Goal: Book appointment/travel/reservation

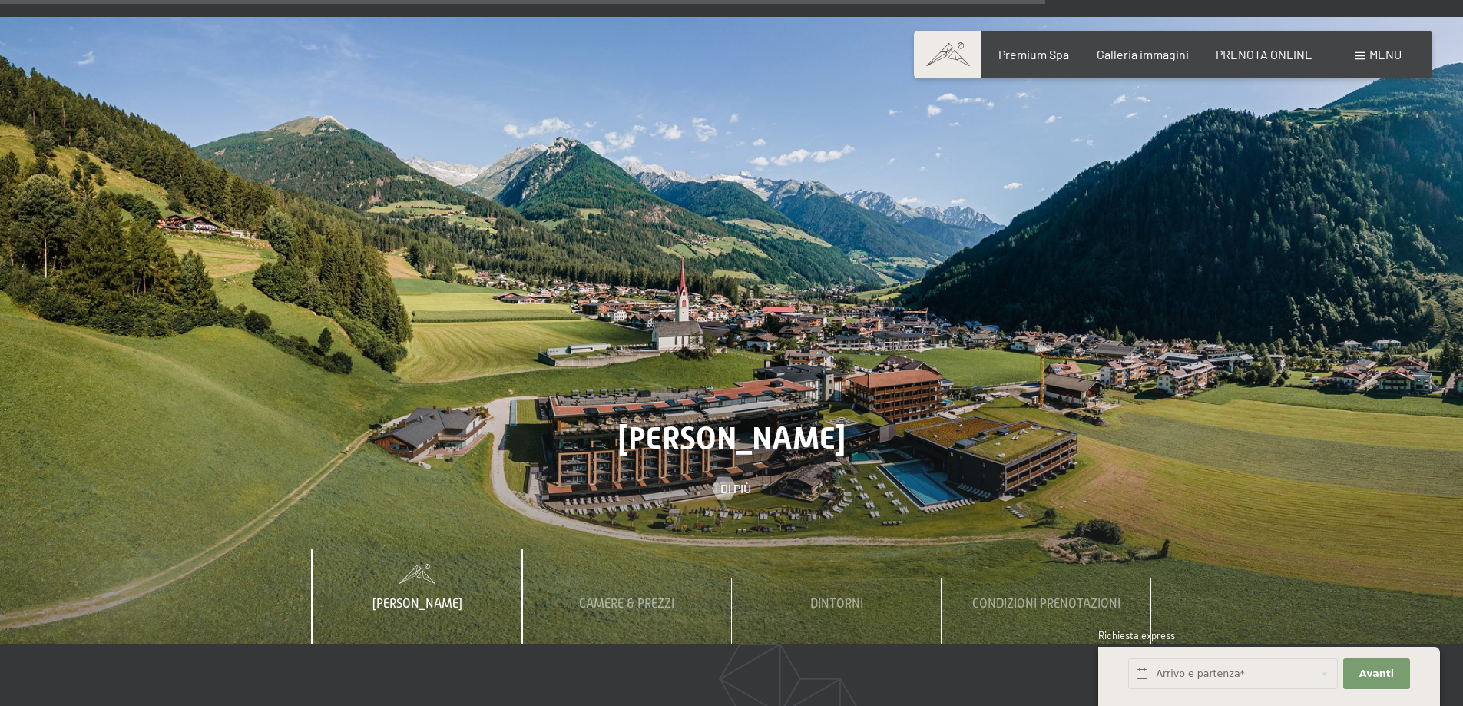
scroll to position [5682, 0]
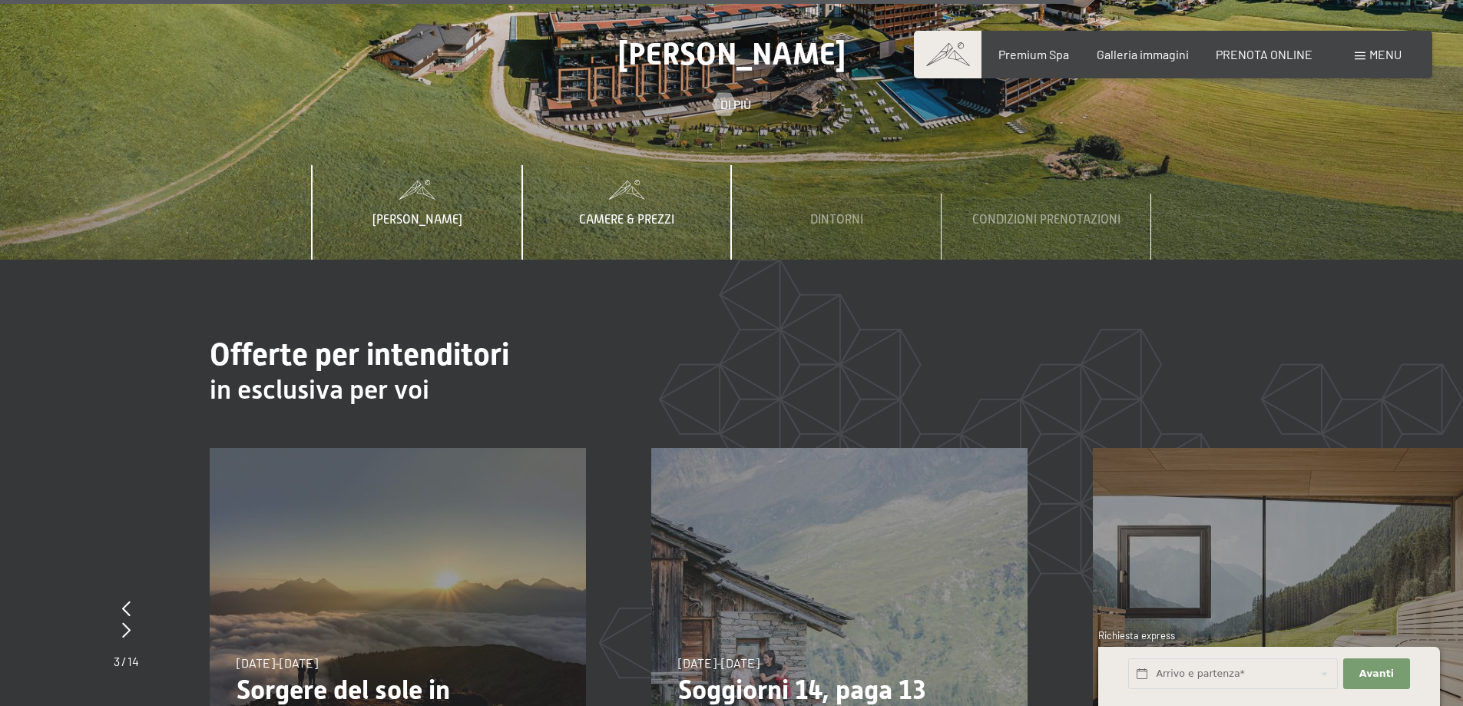
click at [643, 213] on span "Camere & Prezzi" at bounding box center [626, 220] width 95 height 14
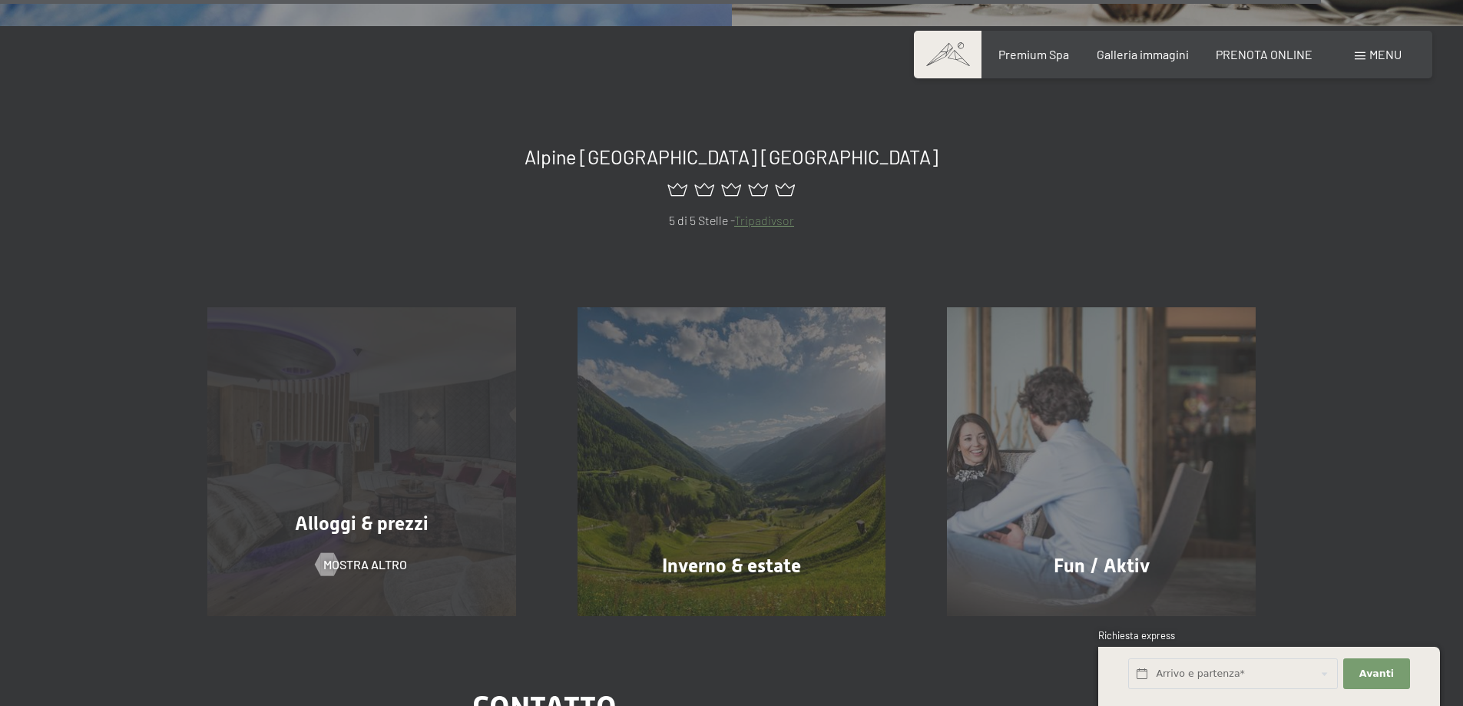
scroll to position [7295, 0]
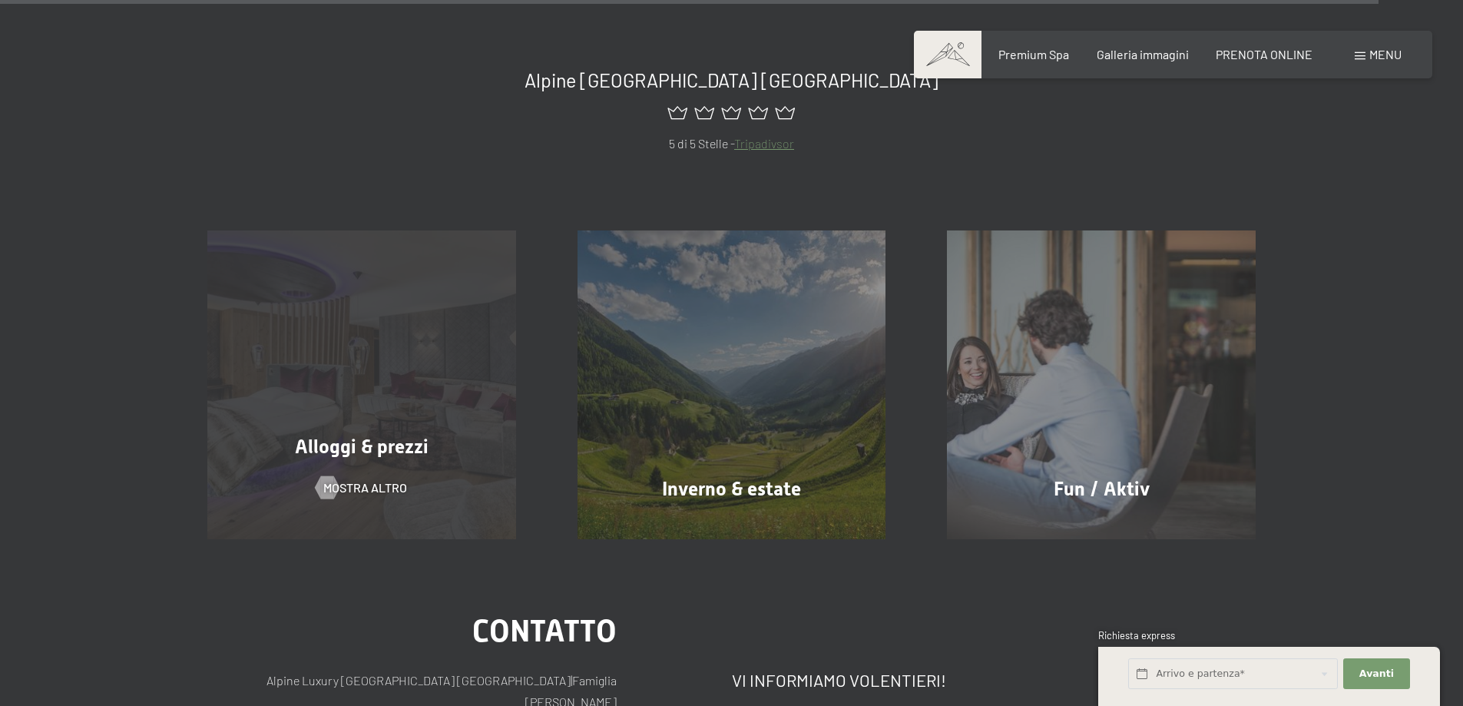
click at [357, 435] on span "Alloggi & prezzi" at bounding box center [362, 446] width 134 height 22
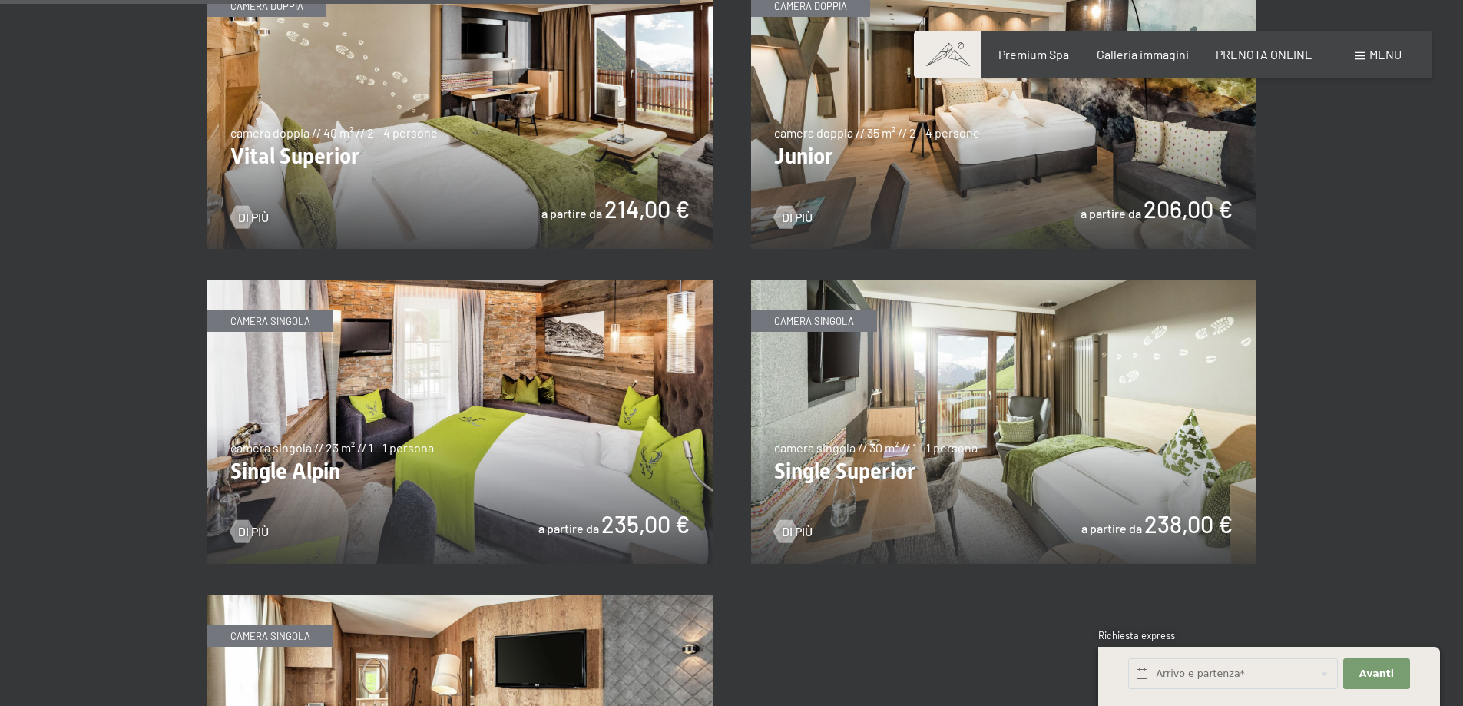
scroll to position [2457, 0]
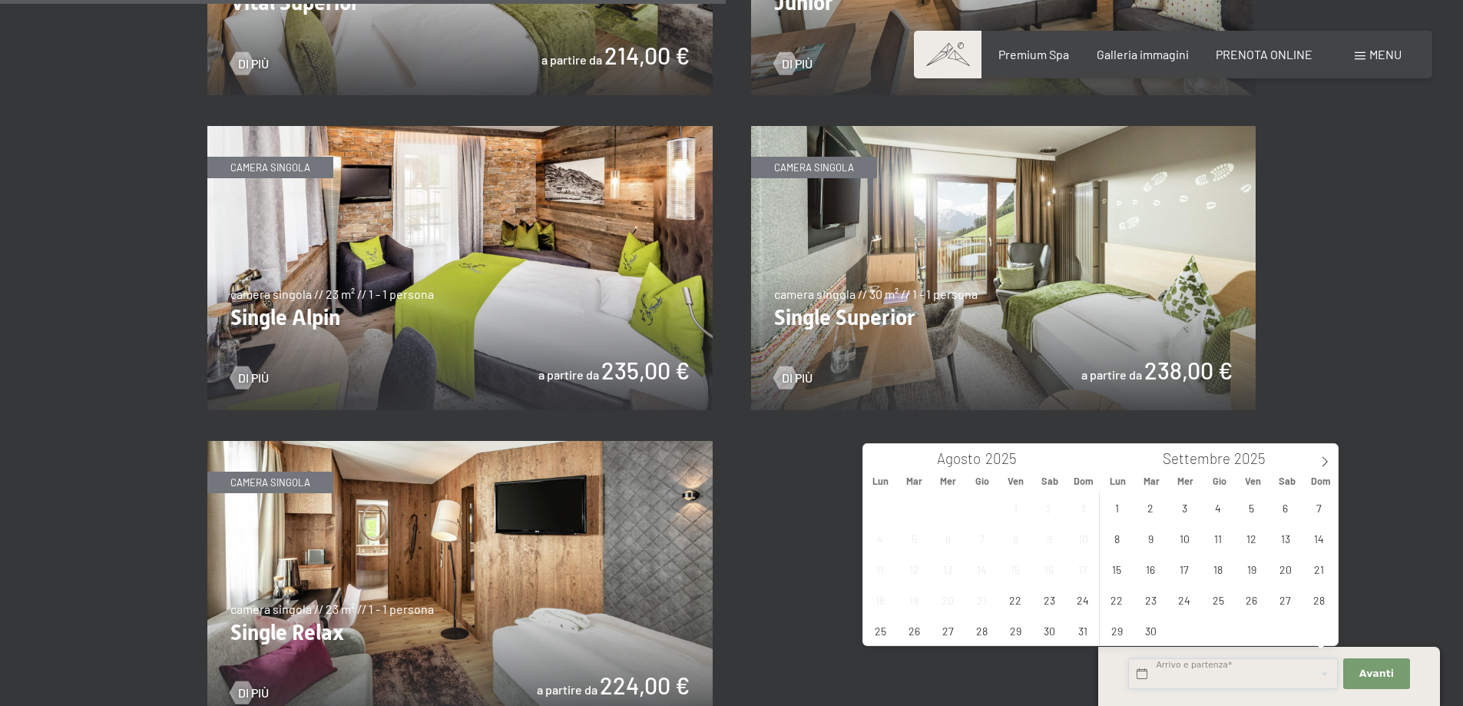
click at [1175, 666] on input "text" at bounding box center [1233, 673] width 210 height 31
click at [1324, 464] on icon at bounding box center [1324, 461] width 11 height 11
click at [1118, 575] on span "13" at bounding box center [1117, 569] width 30 height 30
click at [1222, 574] on span "16" at bounding box center [1218, 569] width 30 height 30
type input "Lun. 13/10/2025 - Gio. 16/10/2025"
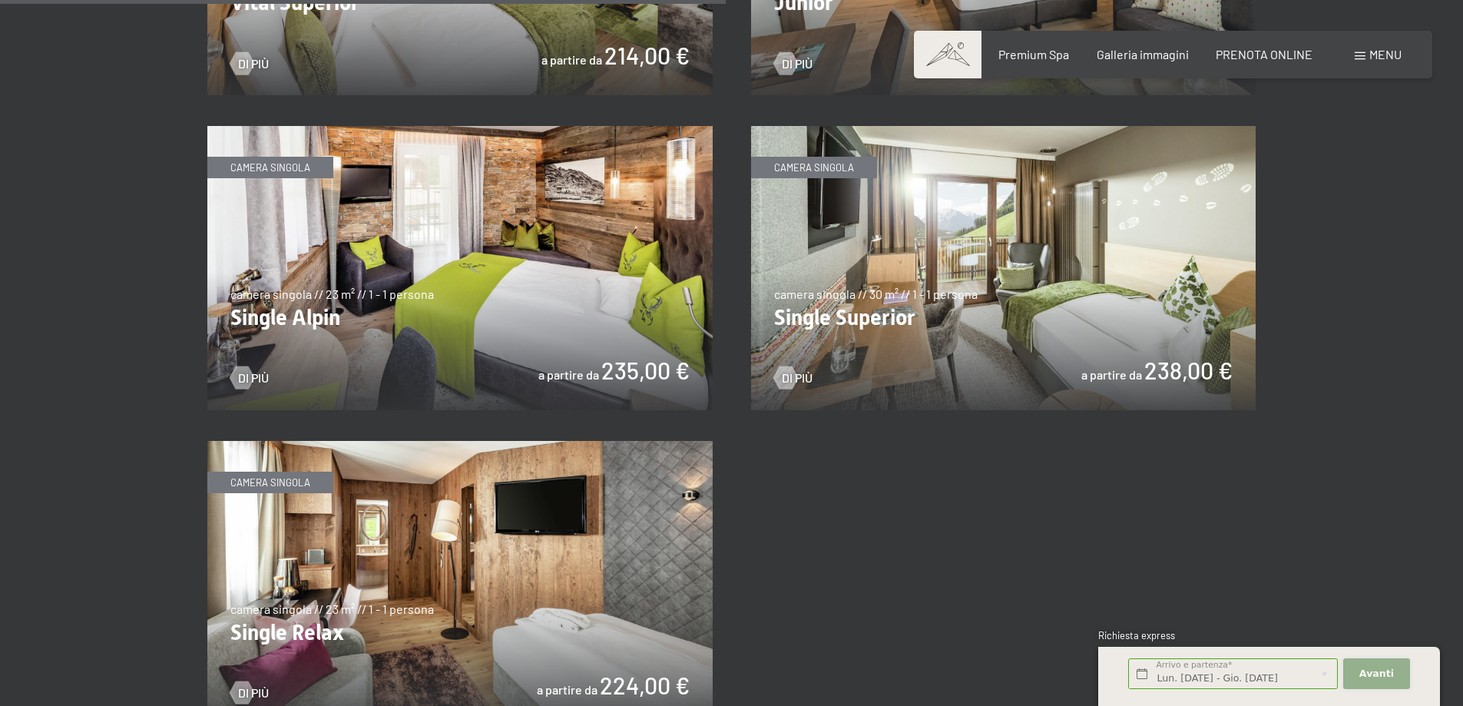
click at [1358, 673] on button "Avanti Nascondere i campi dell'indirizzo" at bounding box center [1376, 673] width 66 height 31
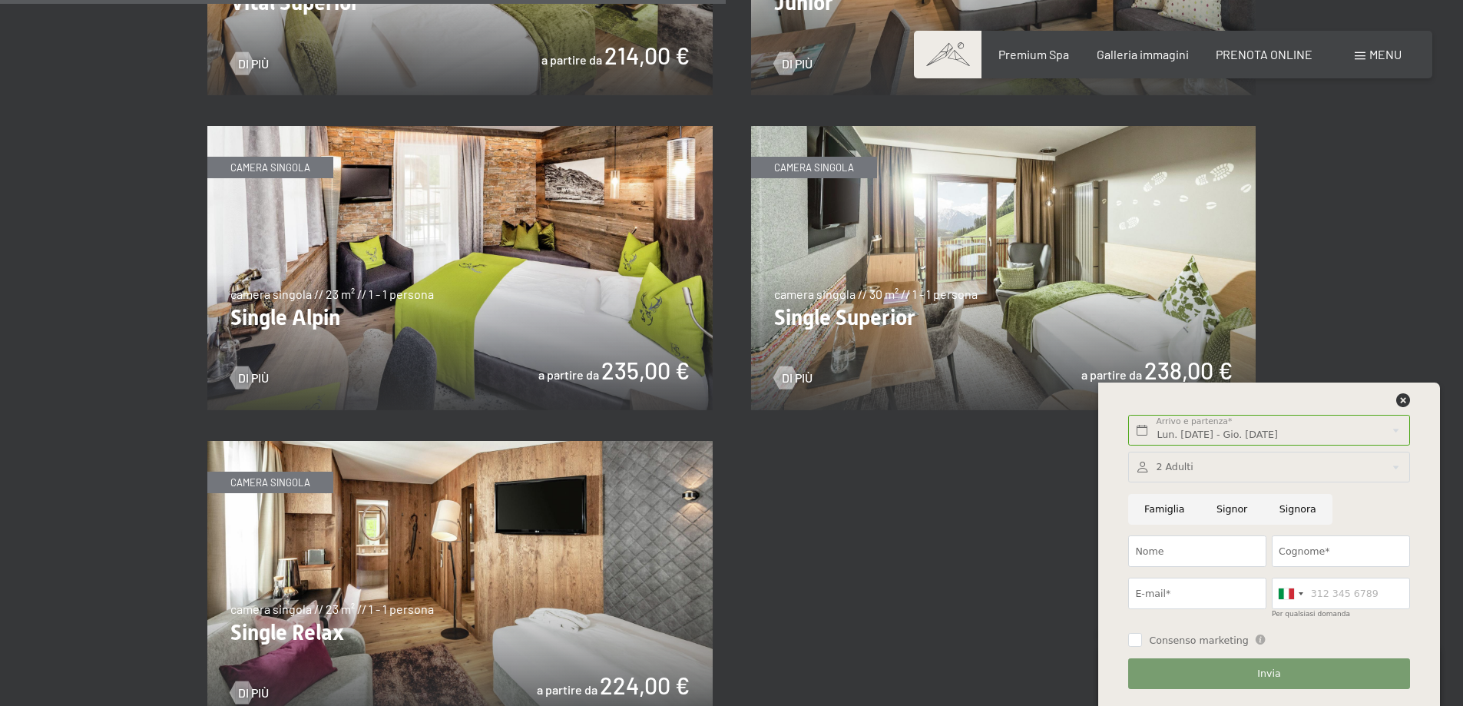
scroll to position [2611, 0]
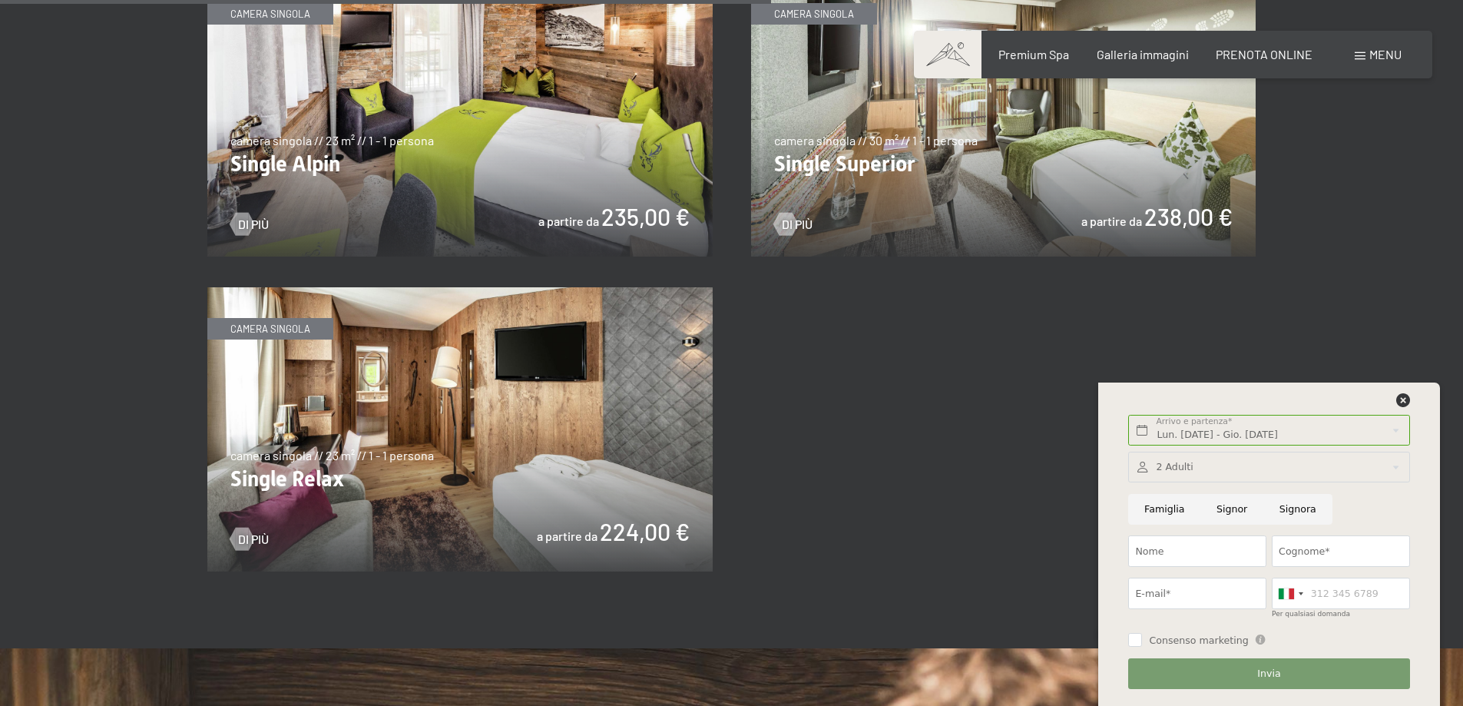
click at [1224, 511] on input "Signor" at bounding box center [1231, 509] width 63 height 31
radio input "true"
click at [1154, 564] on input "Nome" at bounding box center [1197, 550] width 138 height 31
type input "Stephan"
type input "Clement"
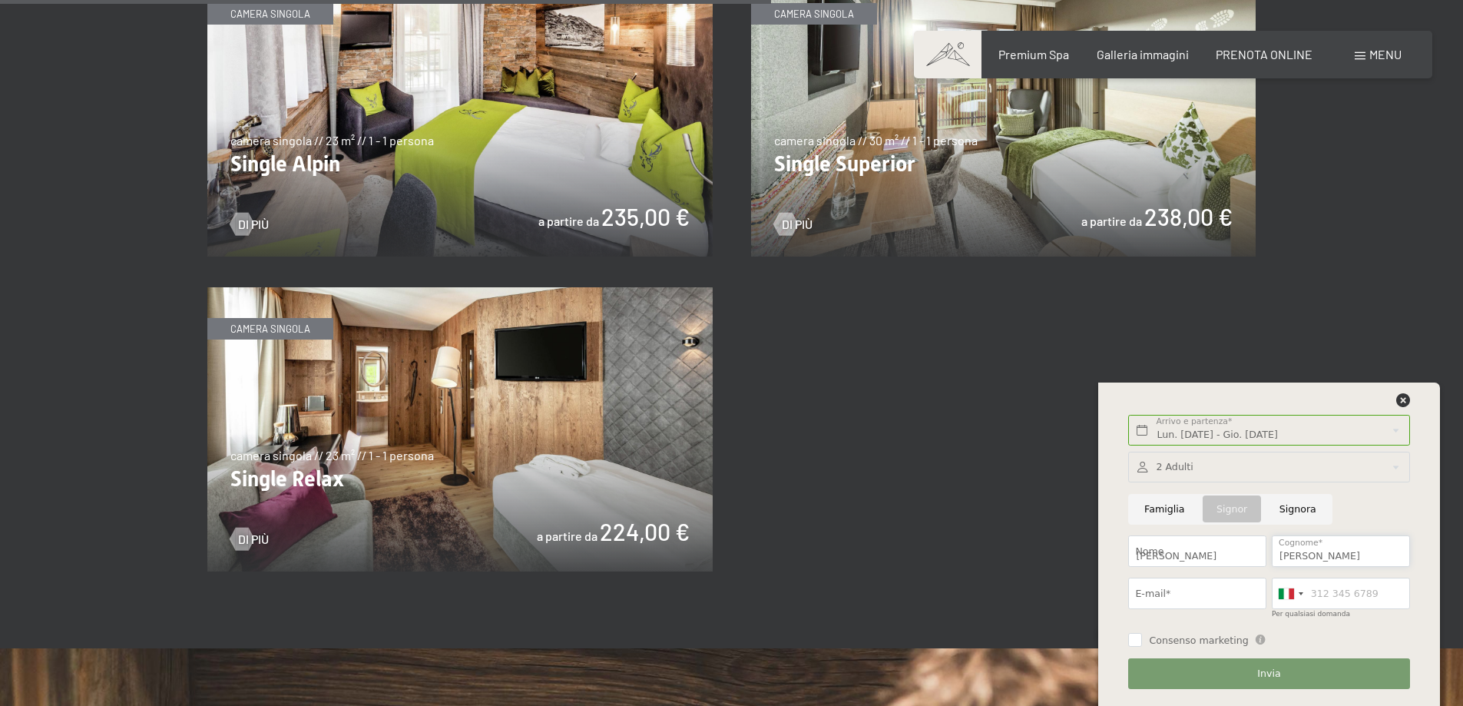
type input "info@picpre.it"
click at [1328, 589] on input "3294369568" at bounding box center [1341, 592] width 138 height 31
type input "3355366372"
click at [1301, 680] on button "Invia" at bounding box center [1268, 673] width 281 height 31
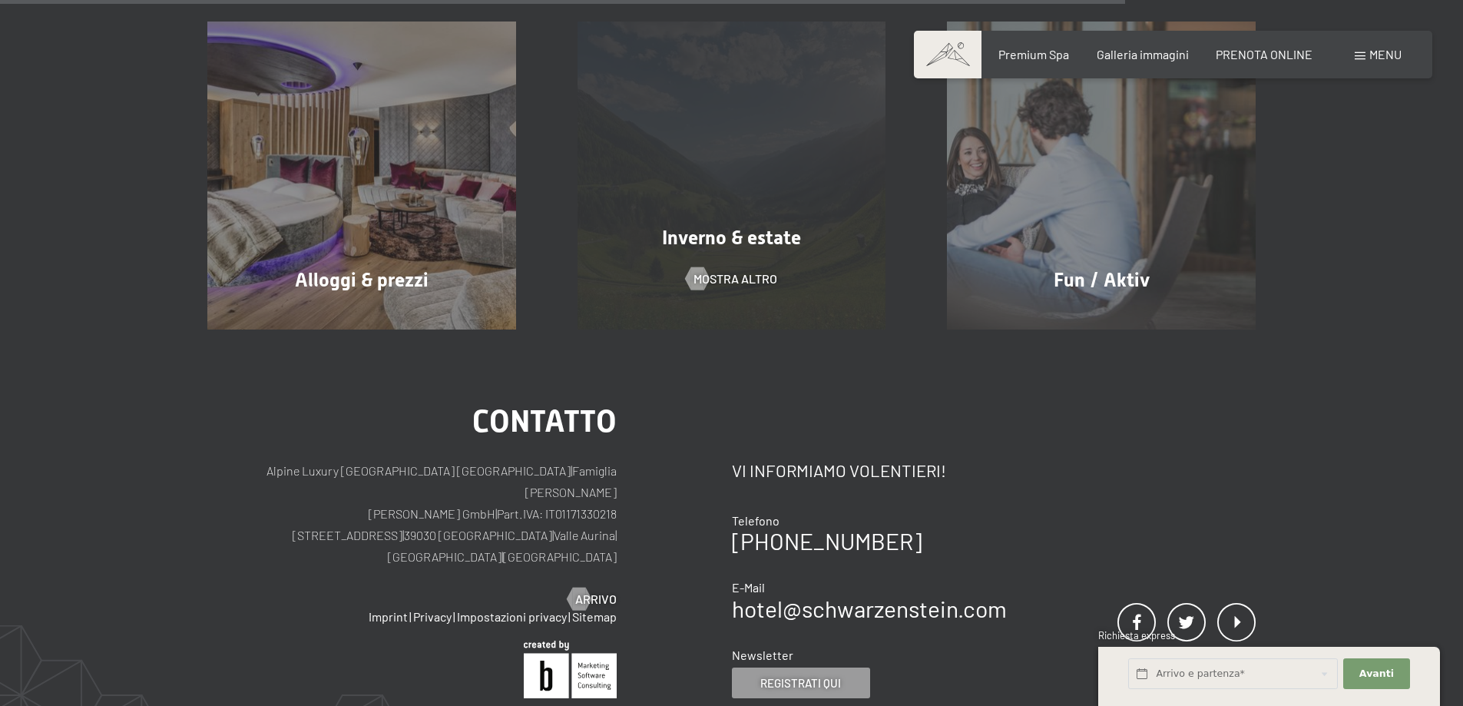
scroll to position [845, 0]
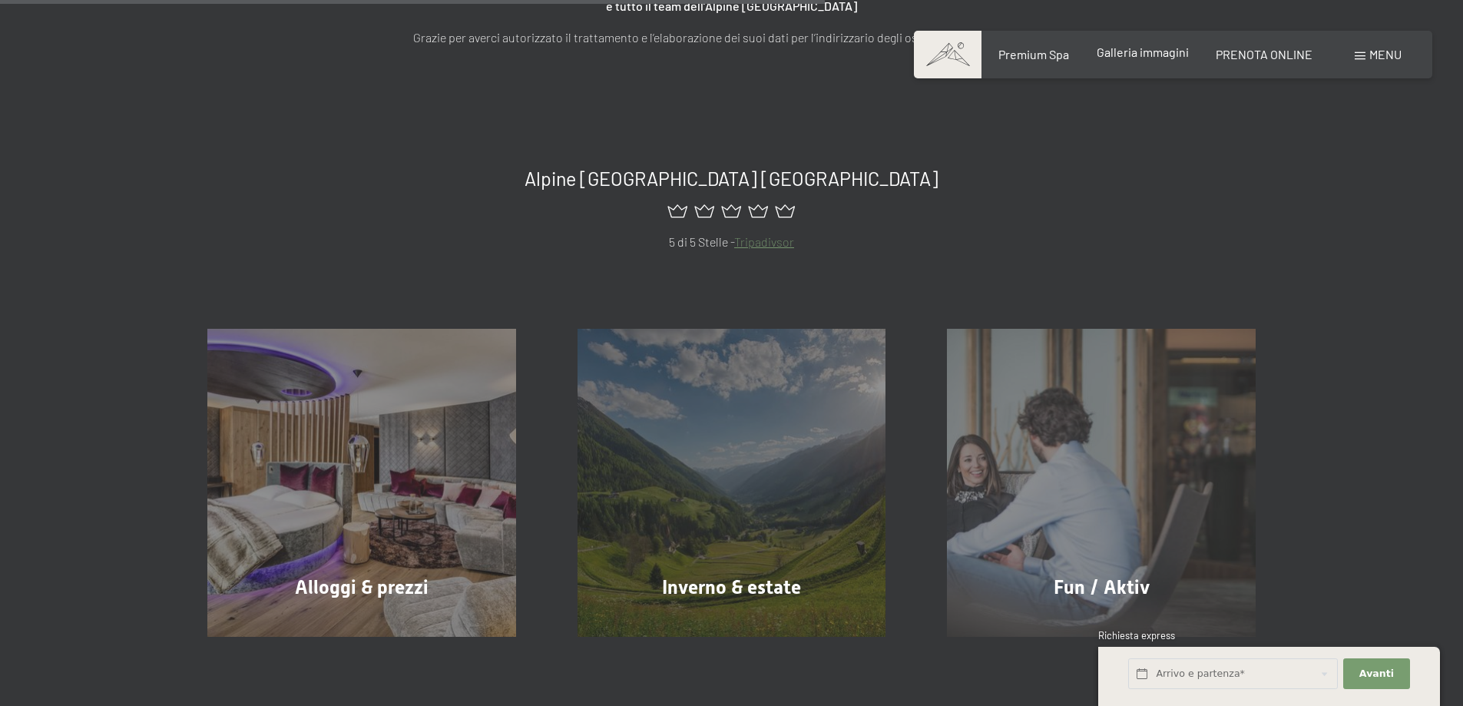
click at [1149, 54] on span "Galleria immagini" at bounding box center [1142, 52] width 92 height 15
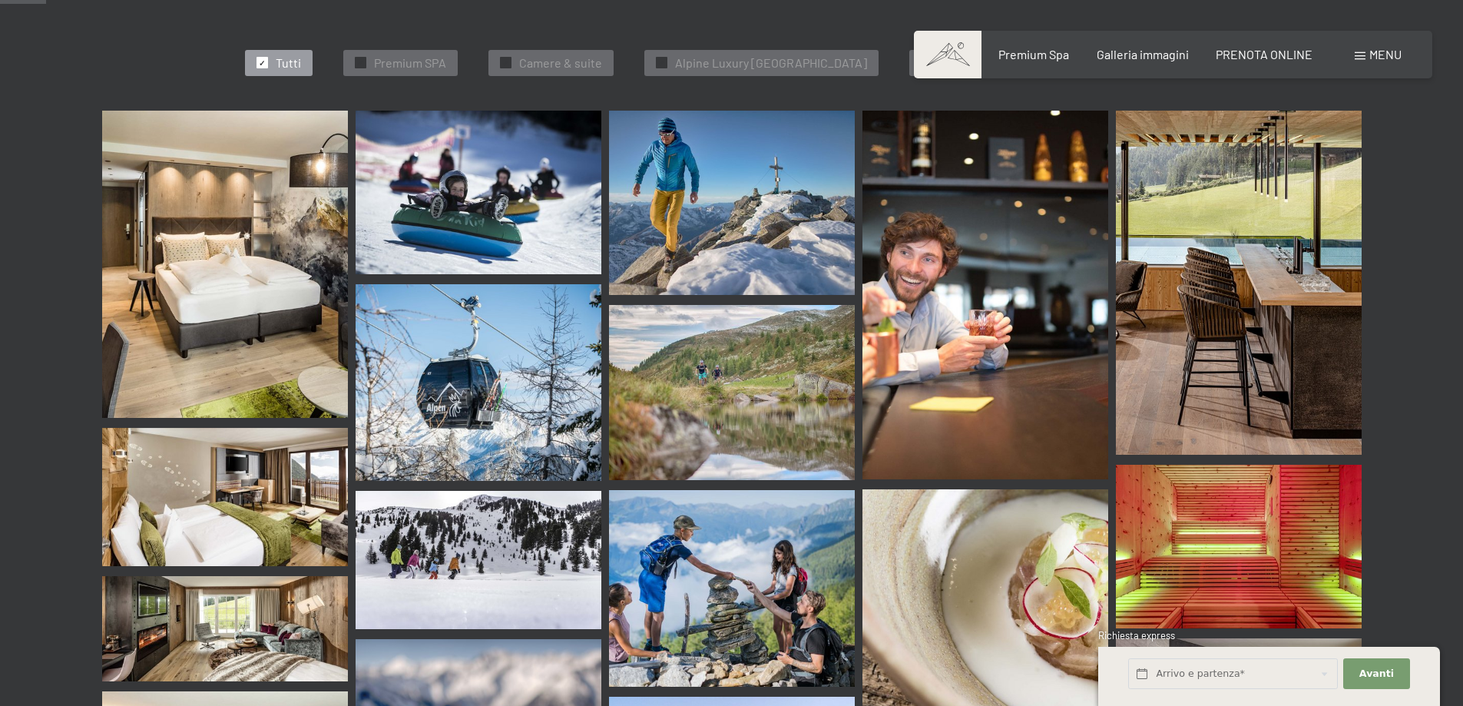
scroll to position [691, 0]
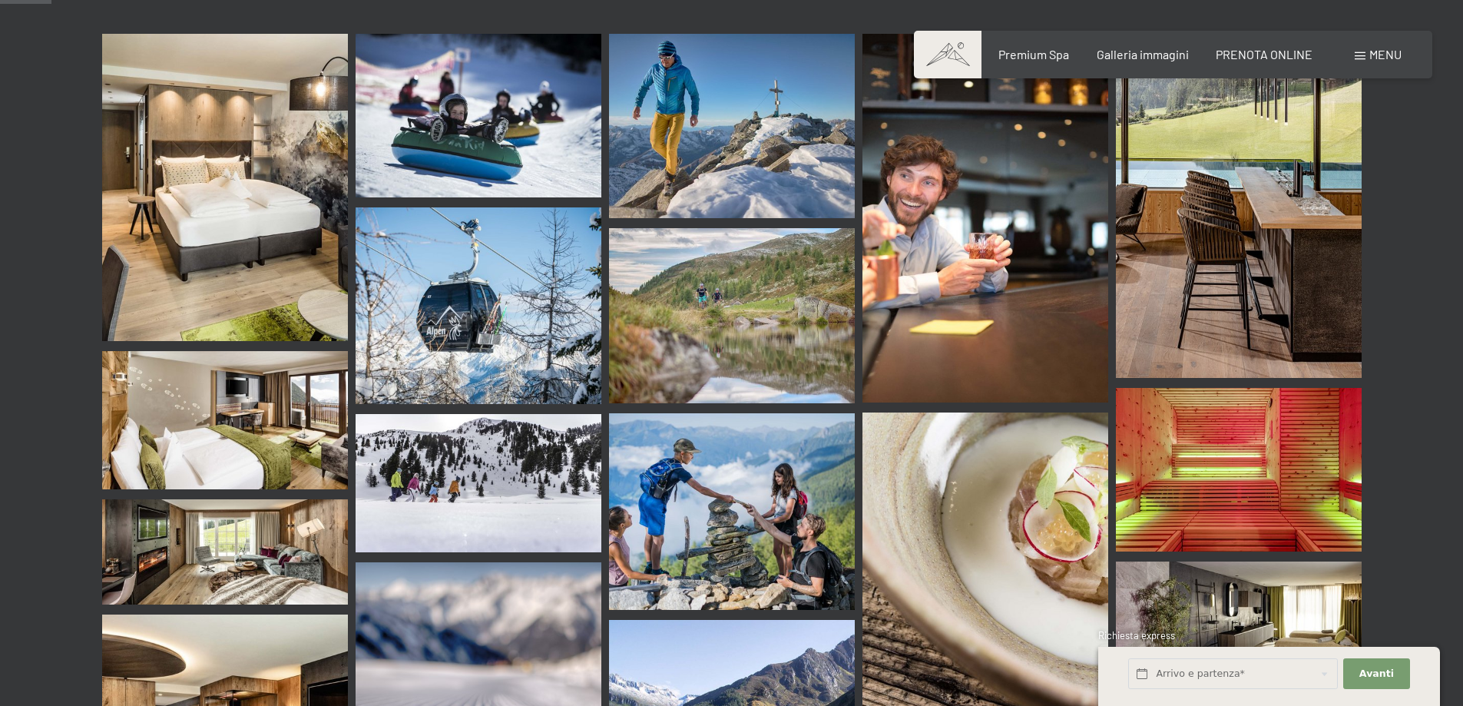
click at [244, 191] on img at bounding box center [225, 187] width 246 height 307
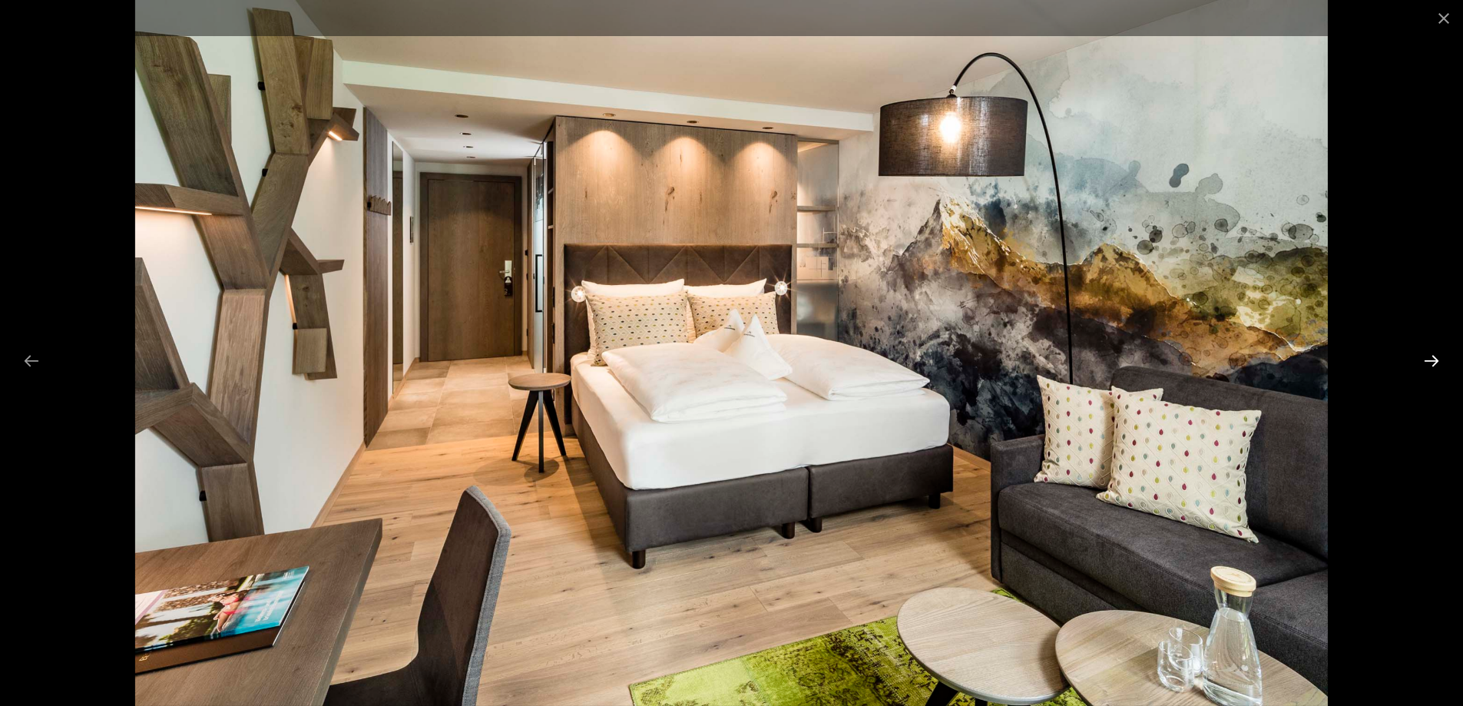
click at [1440, 364] on button "Next slide" at bounding box center [1431, 361] width 32 height 30
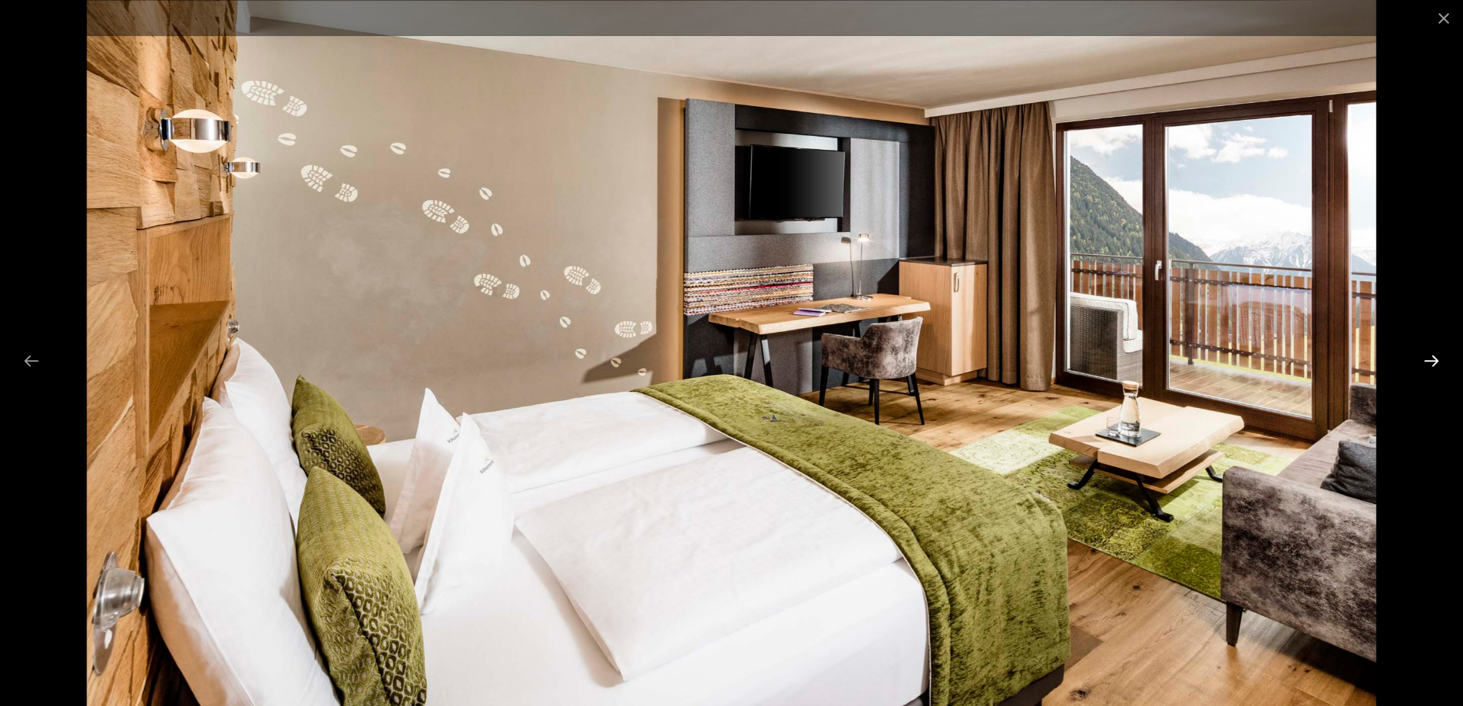
click at [1440, 364] on button "Next slide" at bounding box center [1431, 361] width 32 height 30
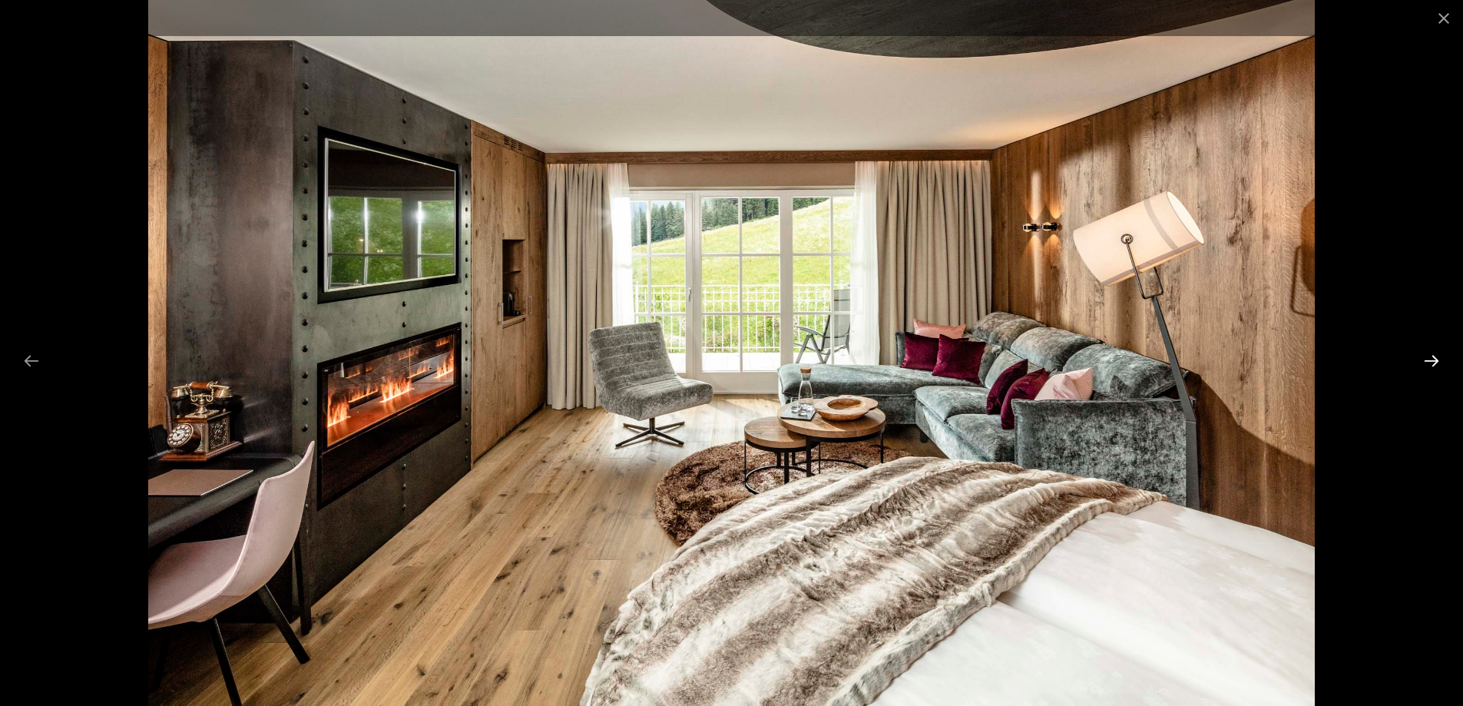
click at [1440, 364] on button "Next slide" at bounding box center [1431, 361] width 32 height 30
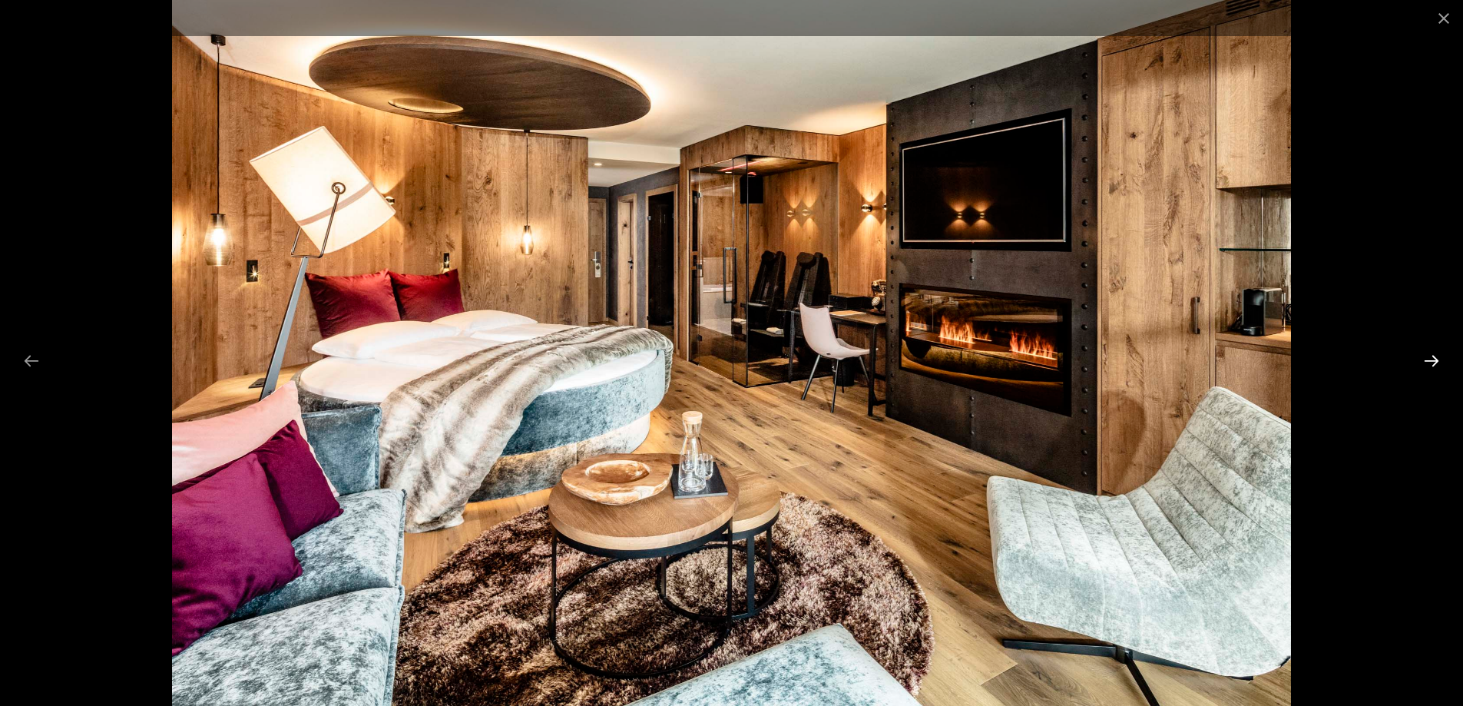
click at [1440, 364] on button "Next slide" at bounding box center [1431, 361] width 32 height 30
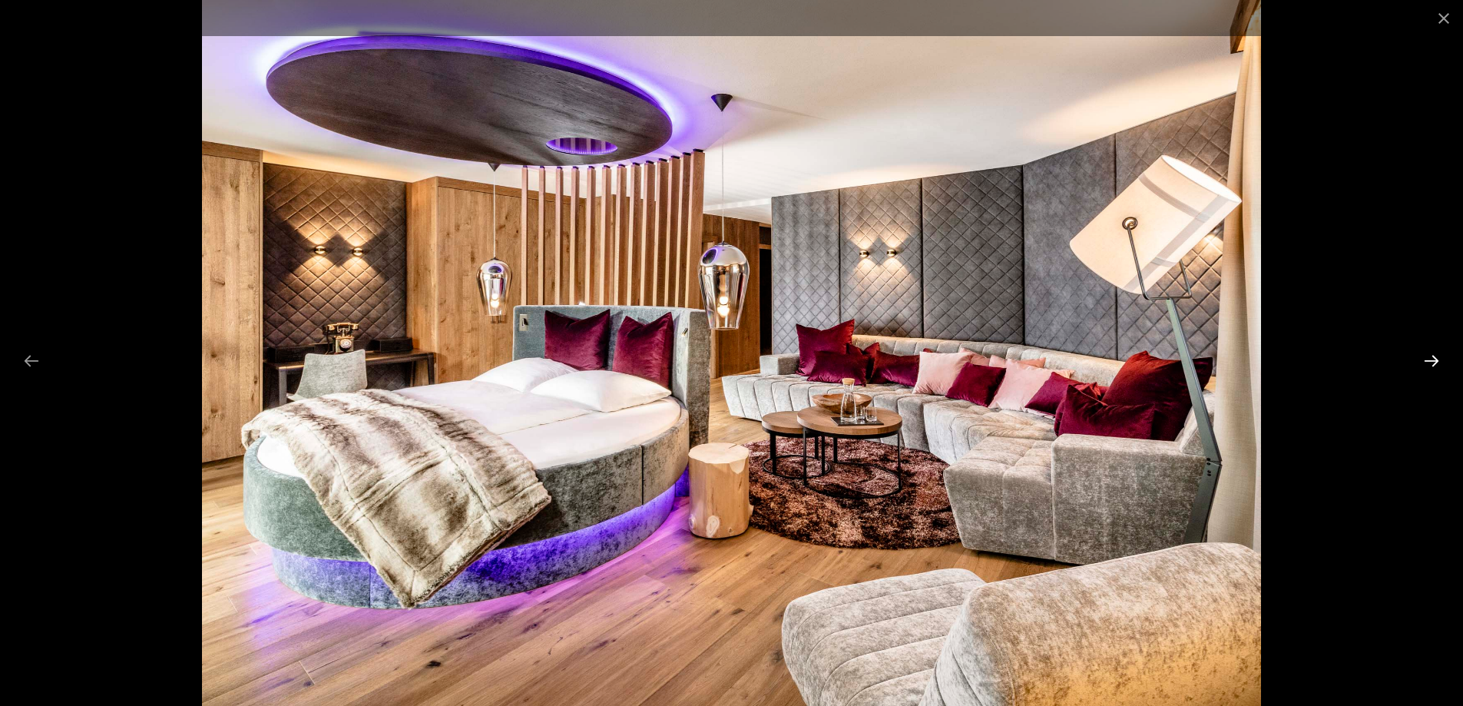
click at [1432, 361] on button "Next slide" at bounding box center [1431, 361] width 32 height 30
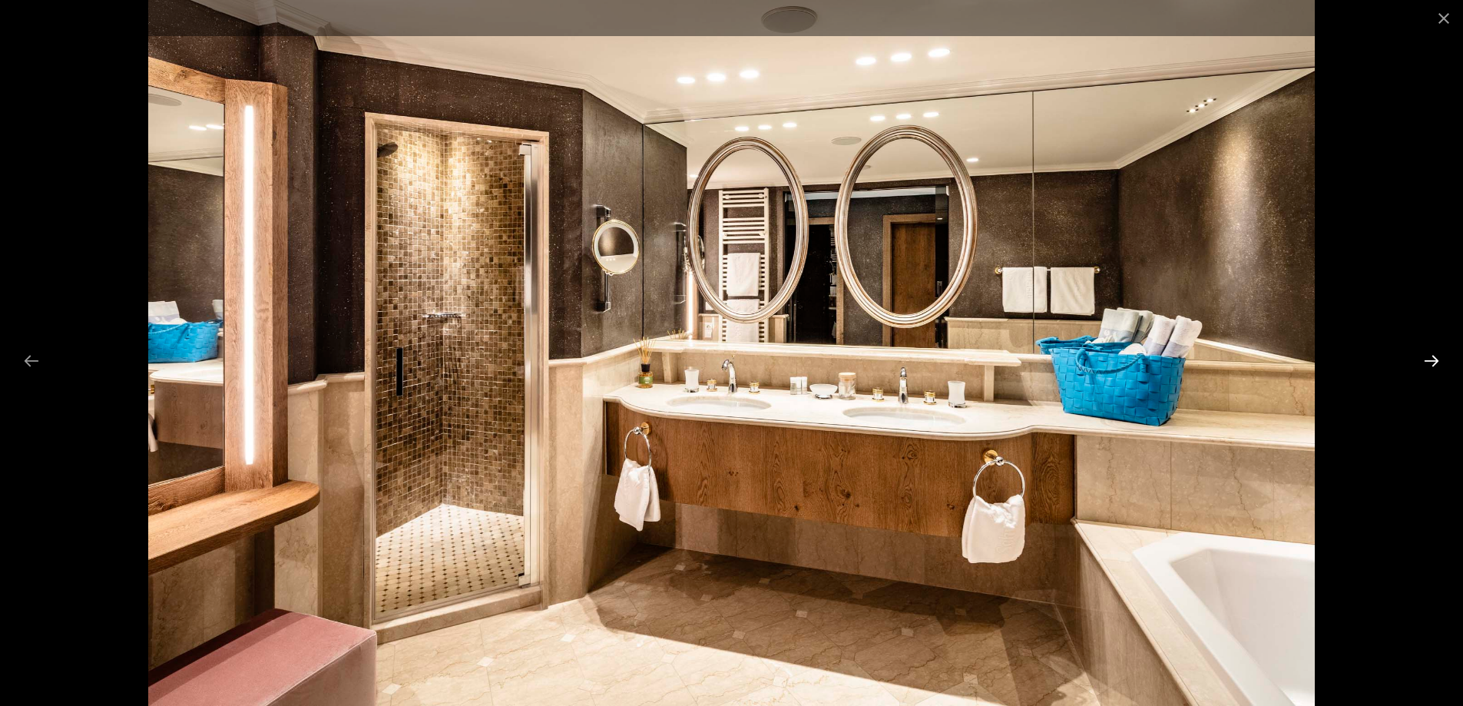
click at [1432, 361] on button "Next slide" at bounding box center [1431, 361] width 32 height 30
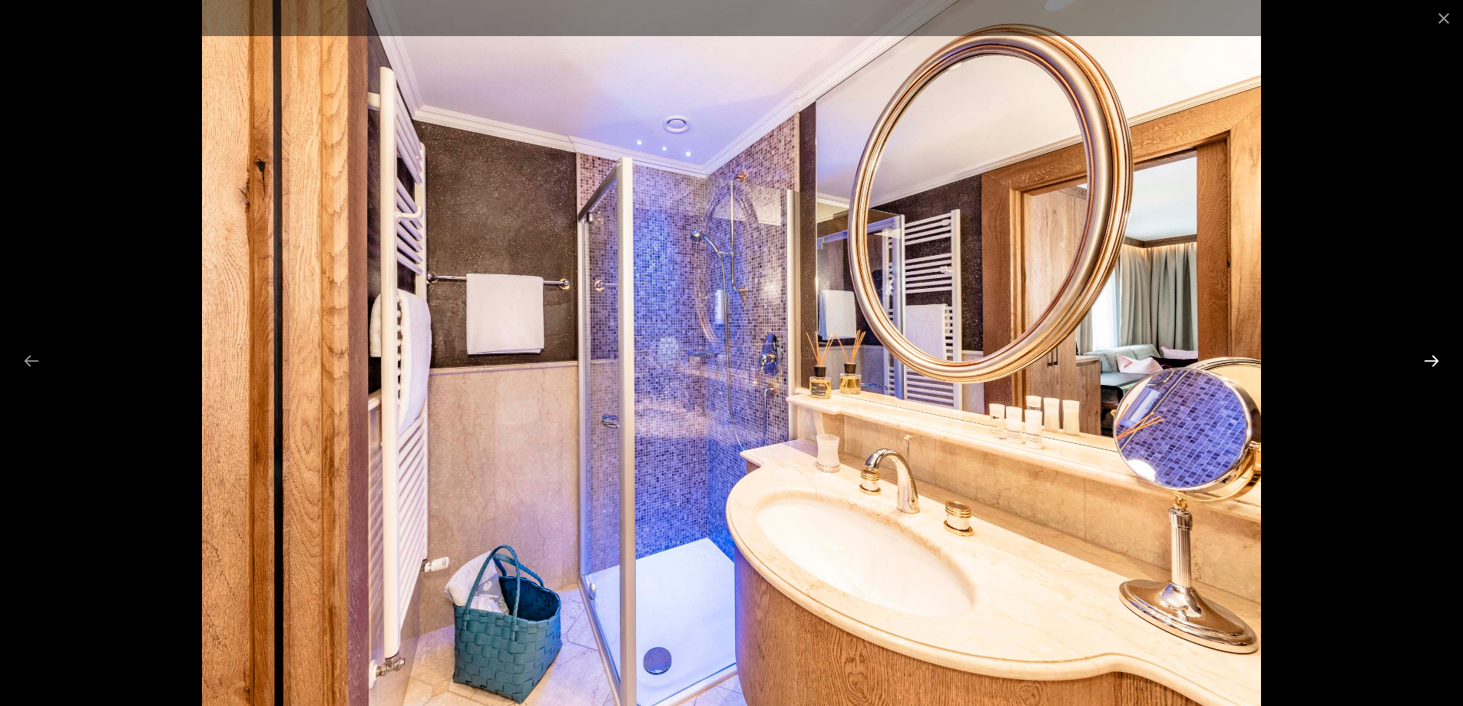
click at [1432, 361] on button "Next slide" at bounding box center [1431, 361] width 32 height 30
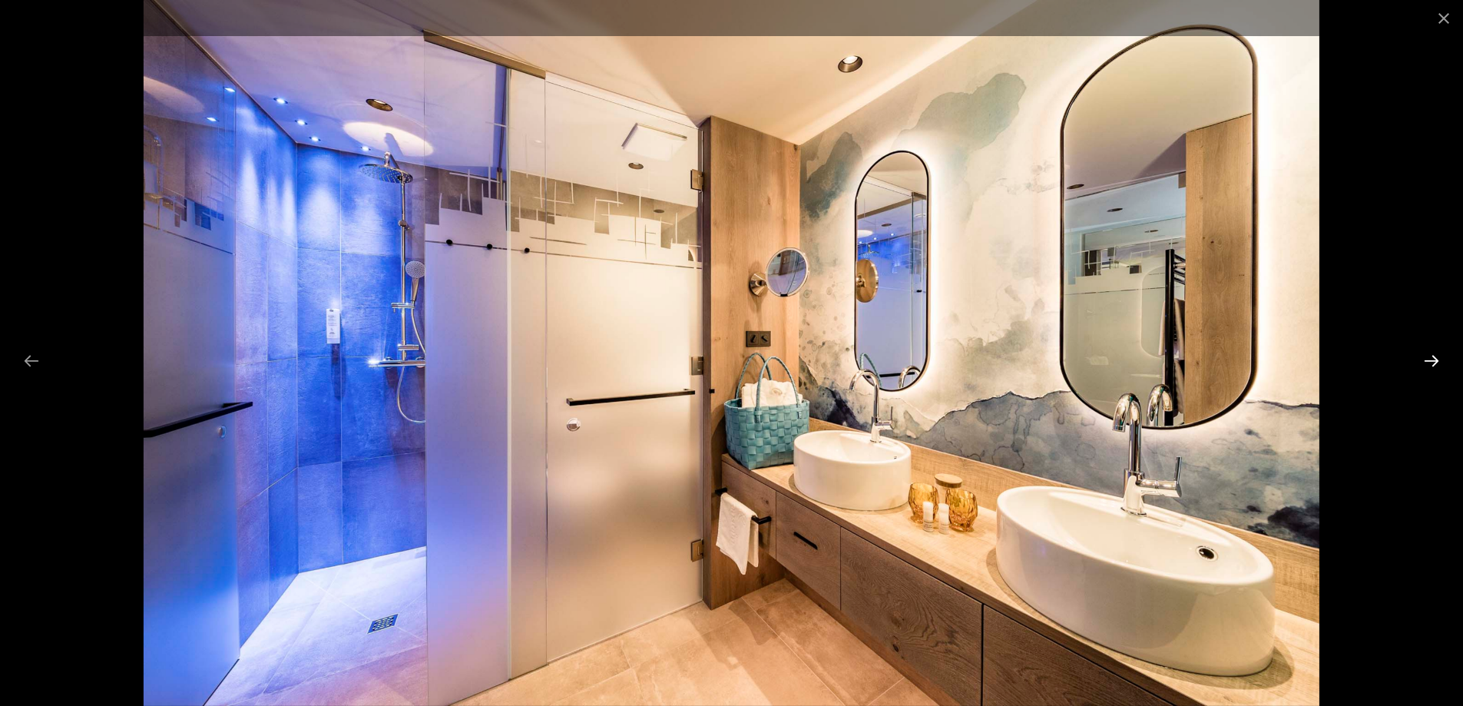
click at [1432, 361] on button "Next slide" at bounding box center [1431, 361] width 32 height 30
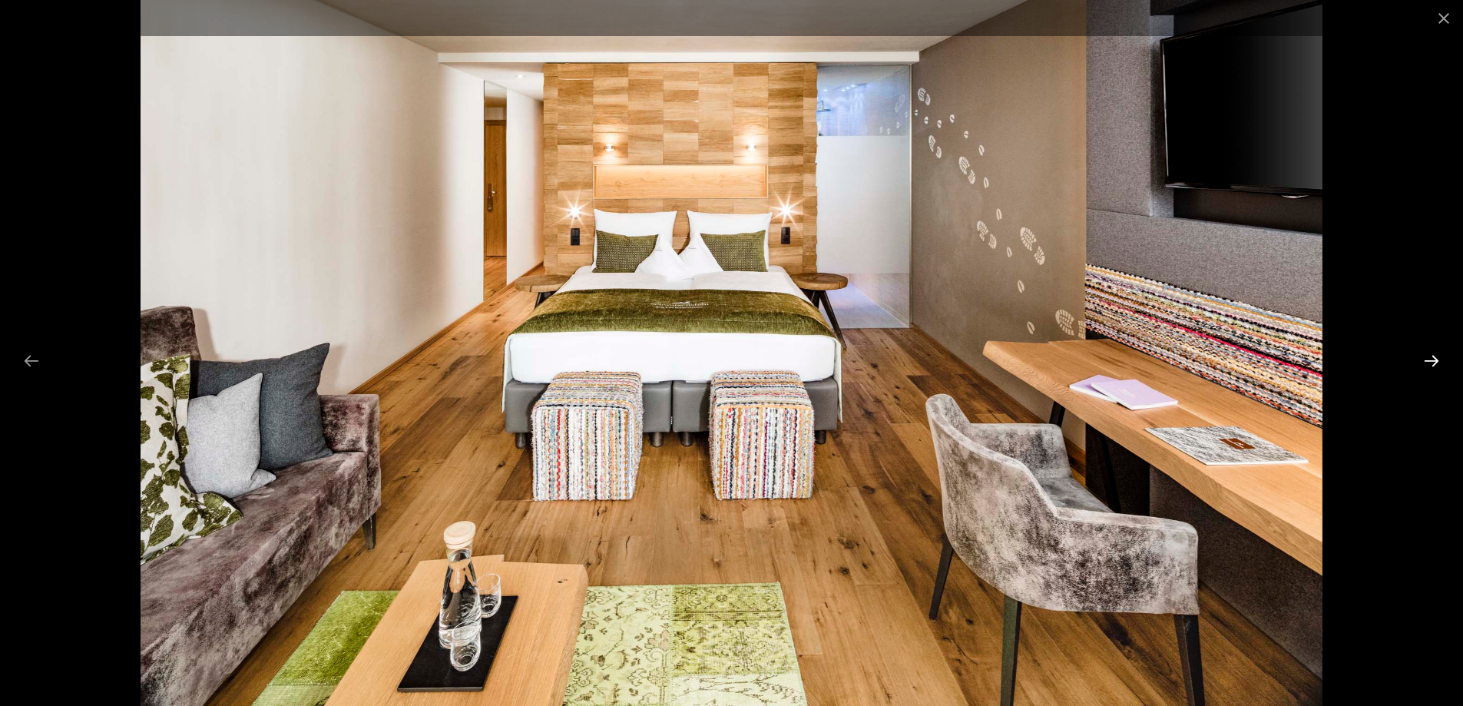
click at [1432, 361] on button "Next slide" at bounding box center [1431, 361] width 32 height 30
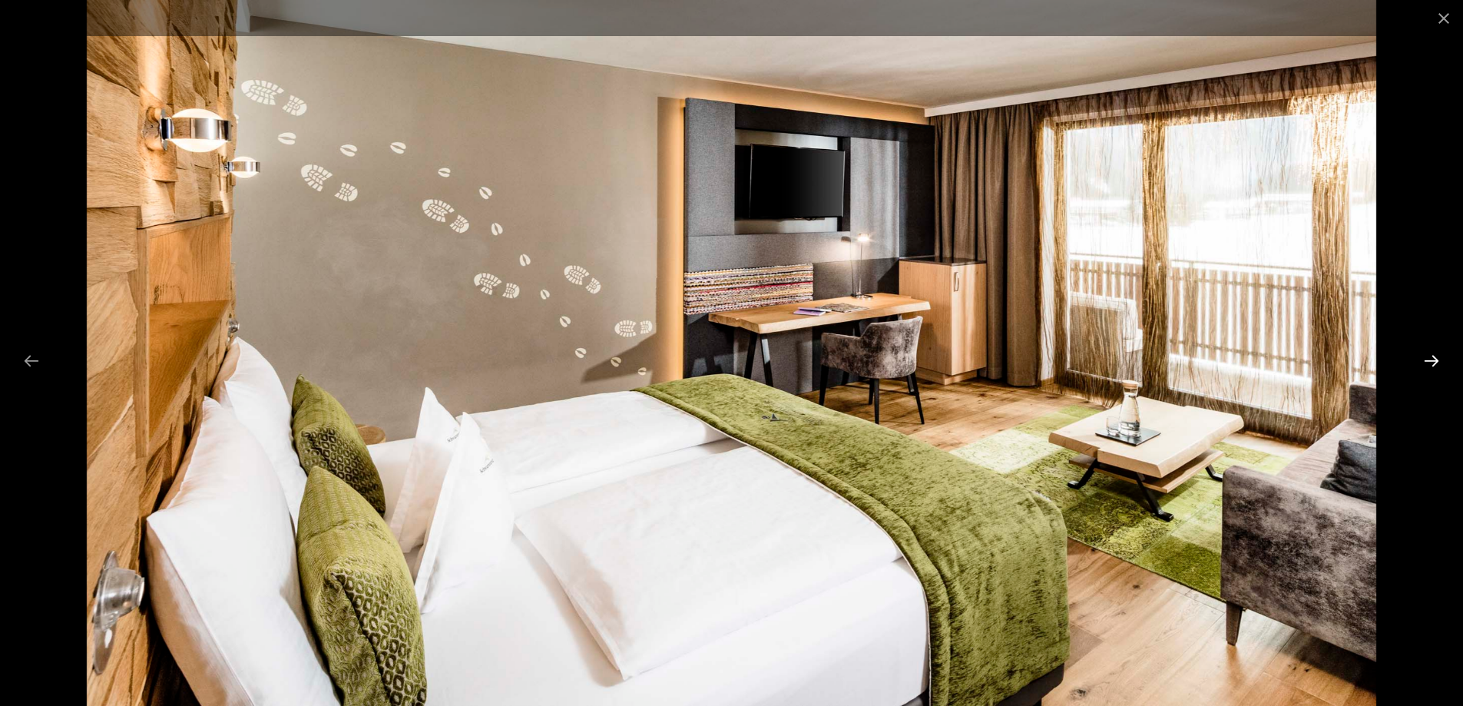
click at [1432, 361] on button "Next slide" at bounding box center [1431, 361] width 32 height 30
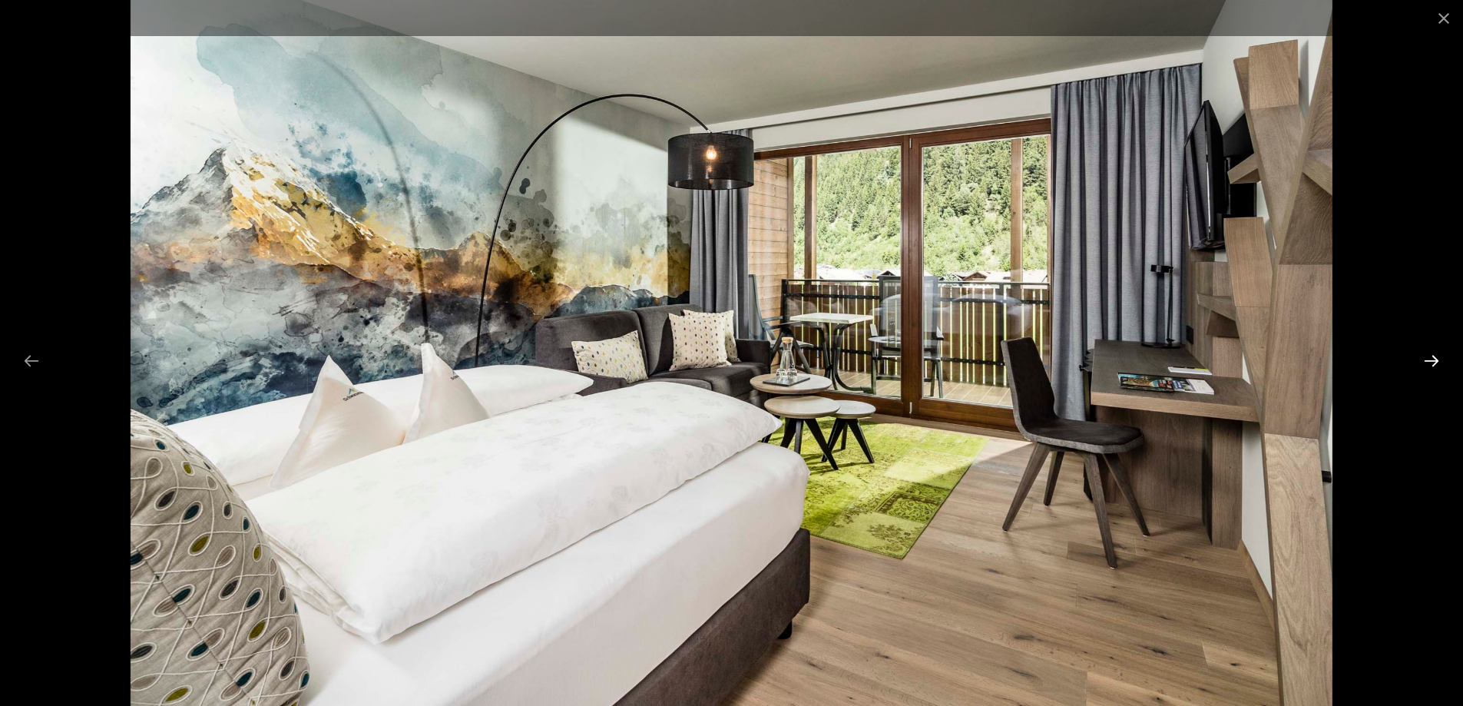
click at [1432, 361] on button "Next slide" at bounding box center [1431, 361] width 32 height 30
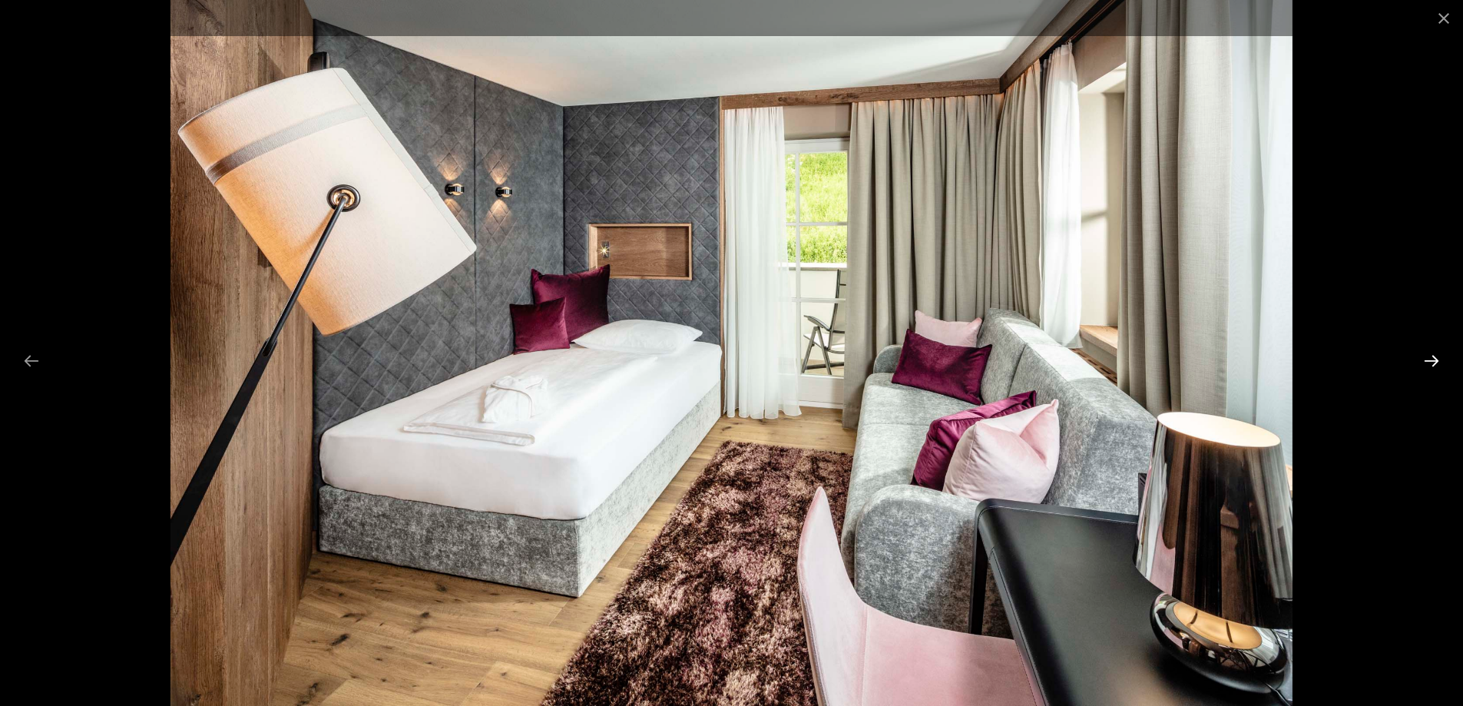
click at [1432, 361] on button "Next slide" at bounding box center [1431, 361] width 32 height 30
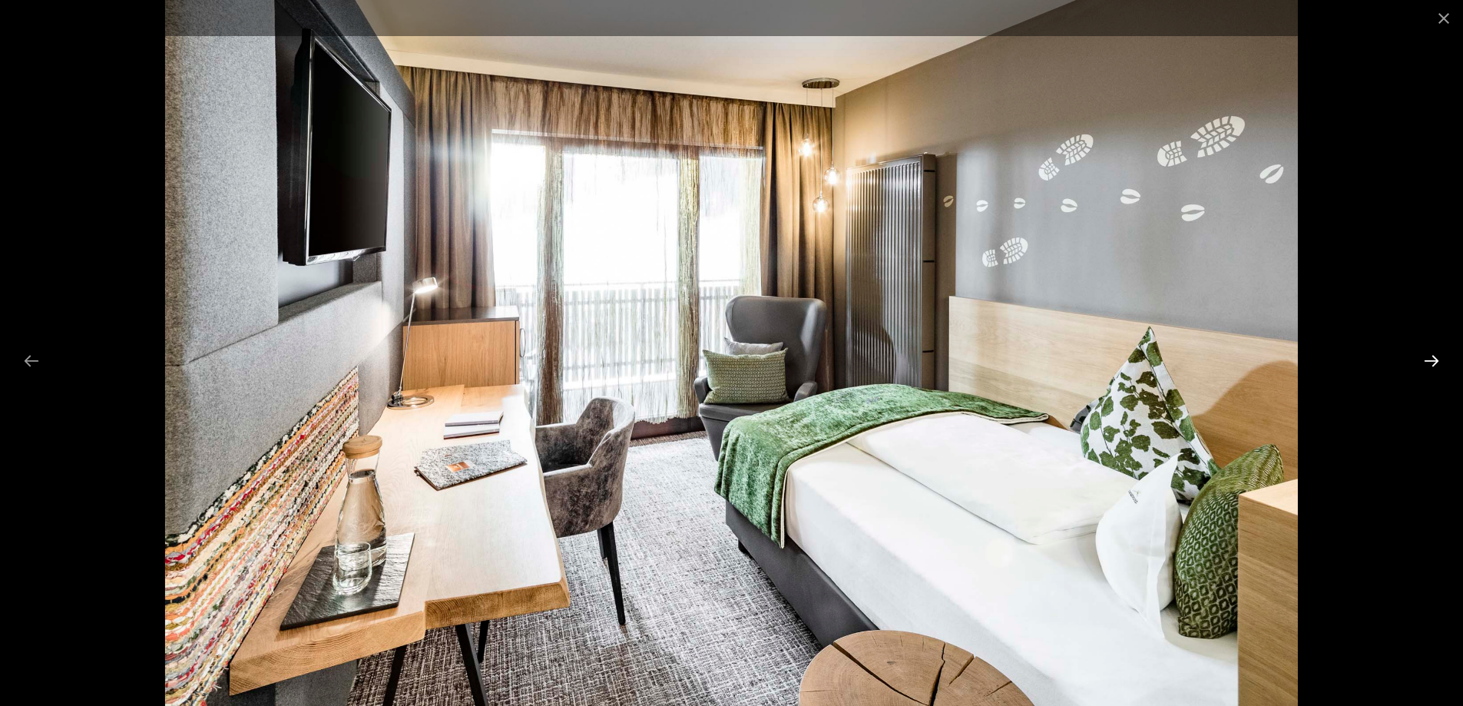
click at [1432, 361] on button "Next slide" at bounding box center [1431, 361] width 32 height 30
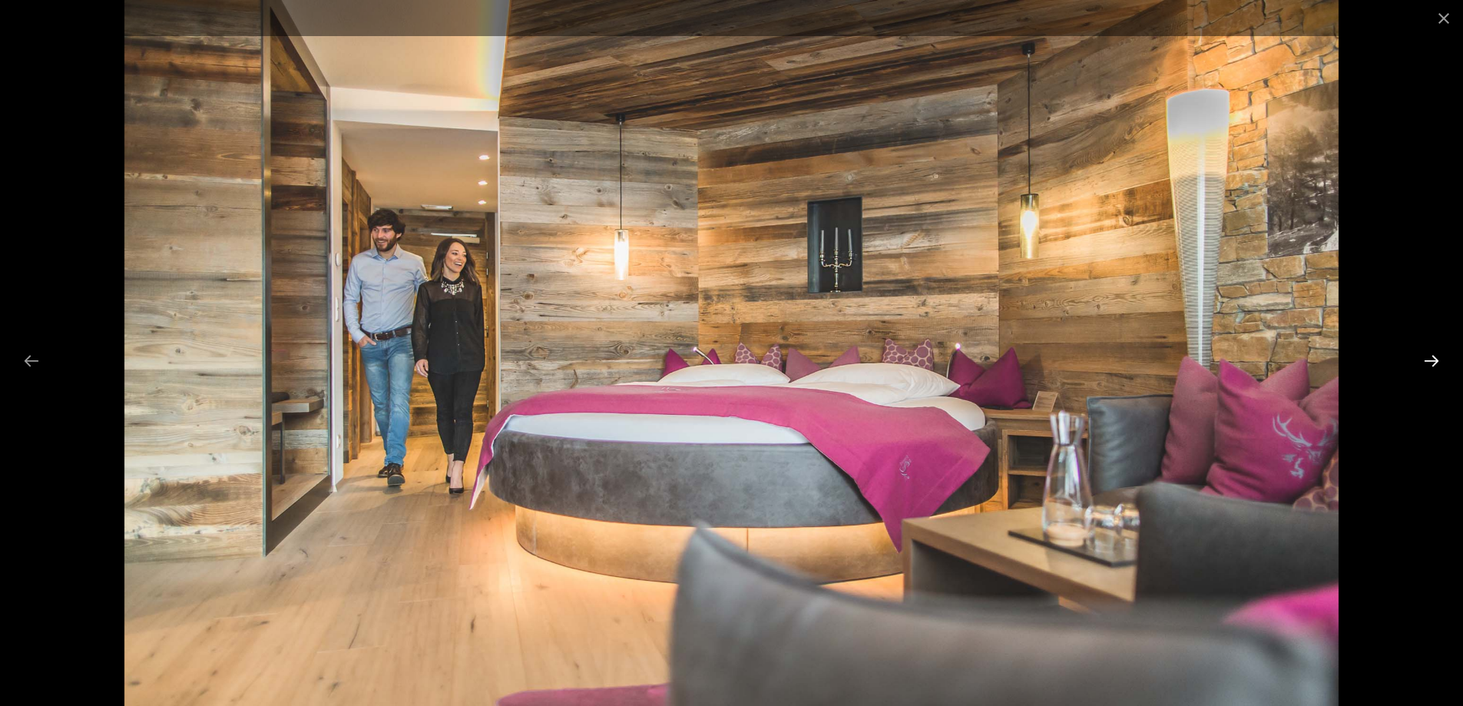
click at [1432, 361] on button "Next slide" at bounding box center [1431, 361] width 32 height 30
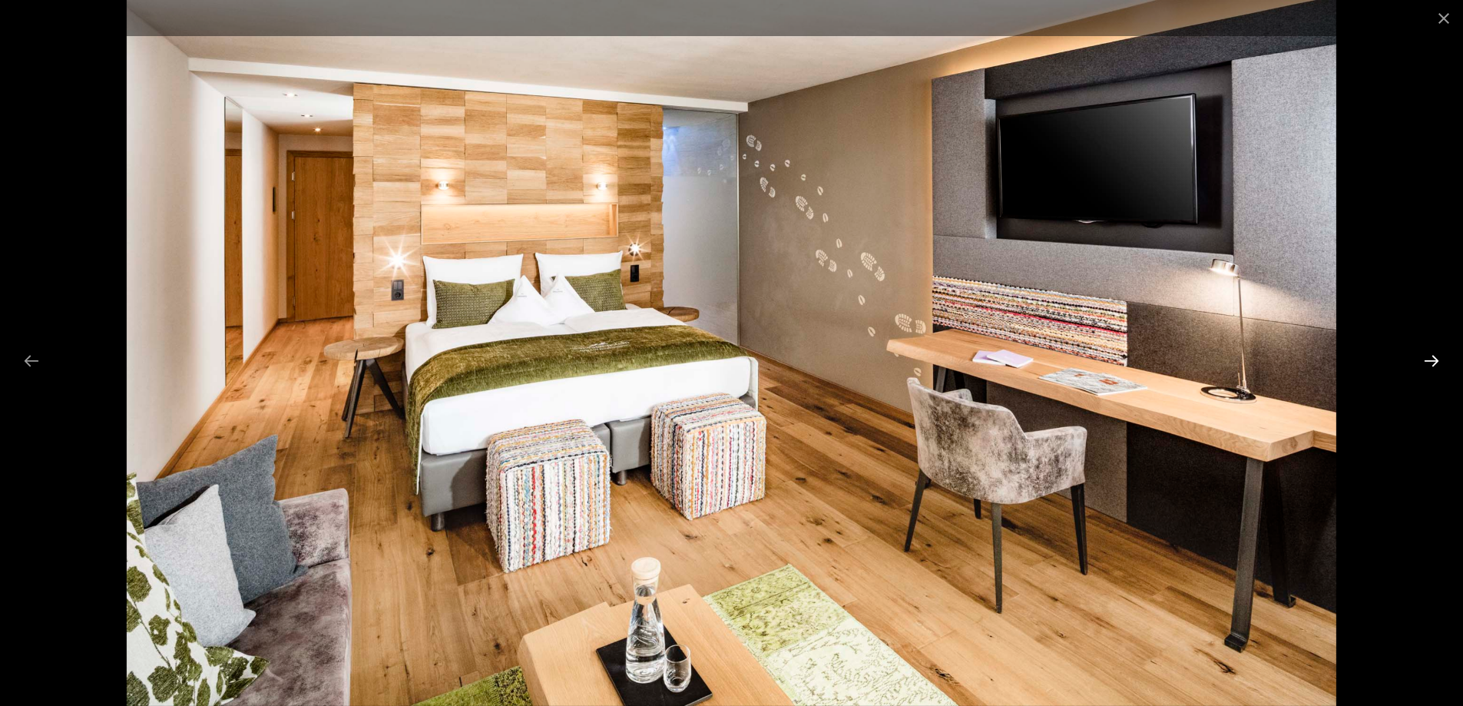
click at [1432, 361] on button "Next slide" at bounding box center [1431, 361] width 32 height 30
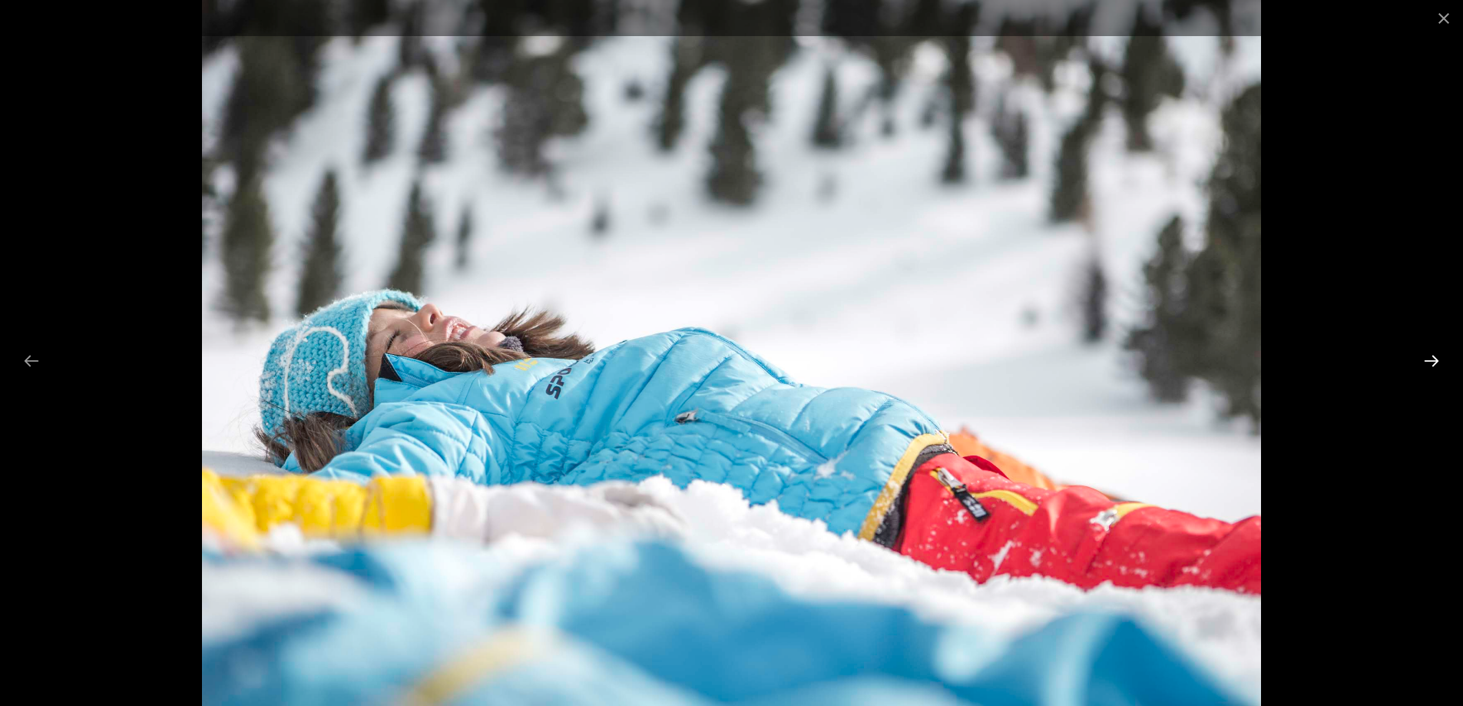
click at [1432, 361] on button "Next slide" at bounding box center [1431, 361] width 32 height 30
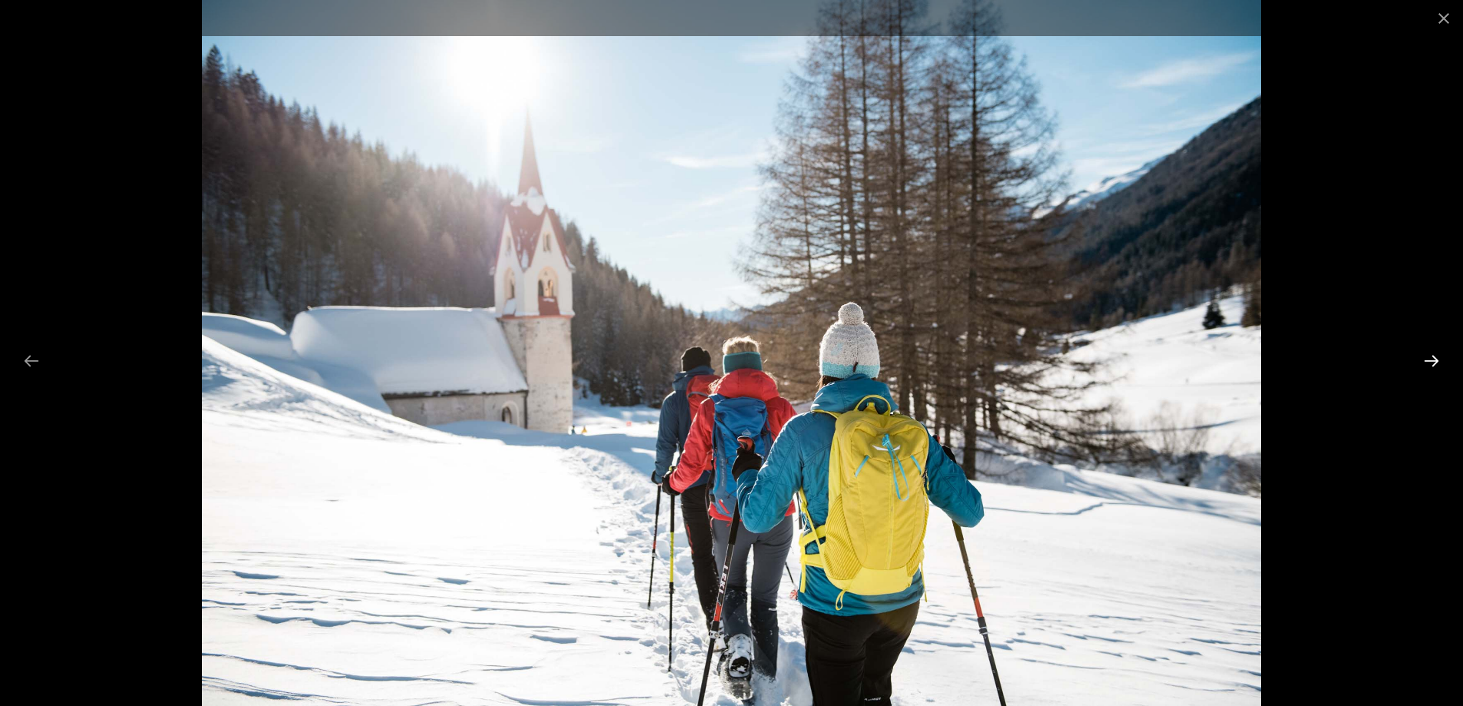
click at [1432, 361] on button "Next slide" at bounding box center [1431, 361] width 32 height 30
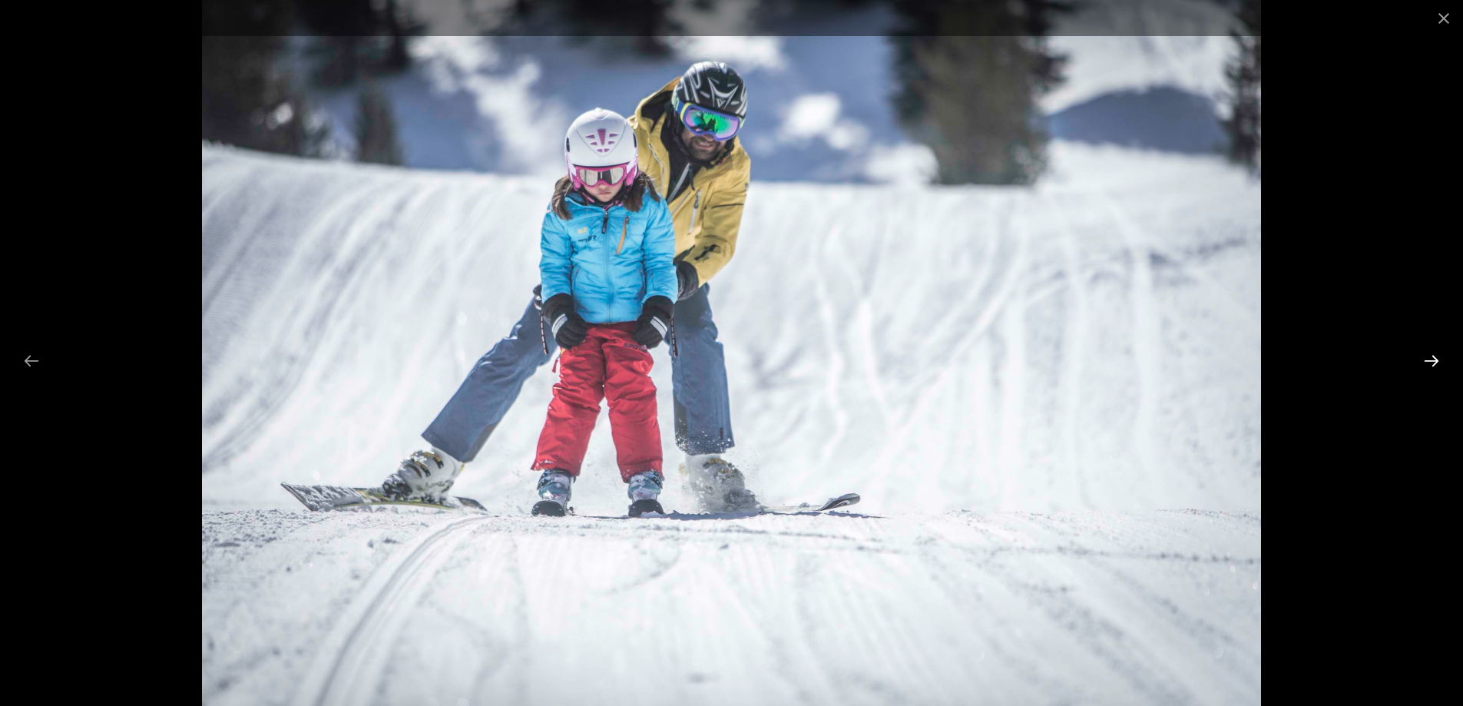
click at [1432, 361] on button "Next slide" at bounding box center [1431, 361] width 32 height 30
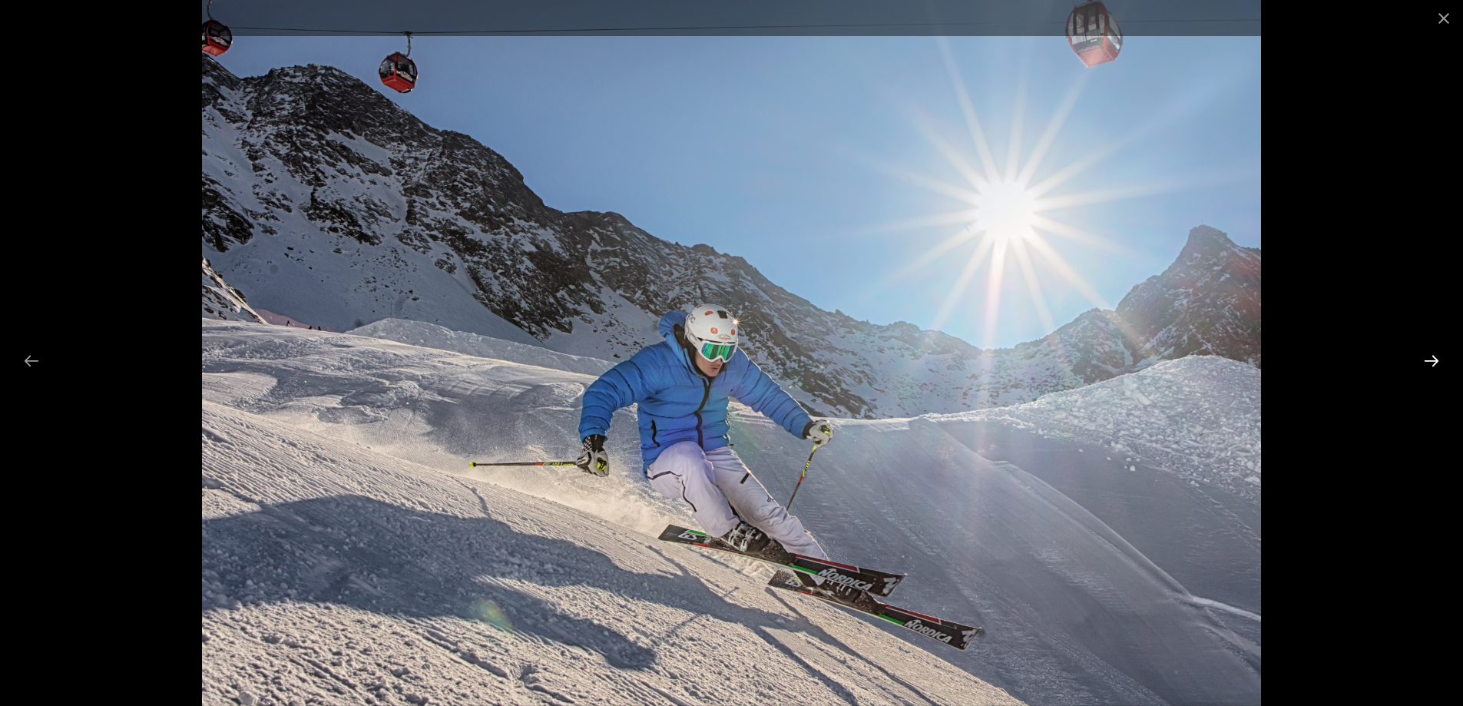
click at [1433, 356] on button "Next slide" at bounding box center [1431, 361] width 32 height 30
